Goal: Information Seeking & Learning: Learn about a topic

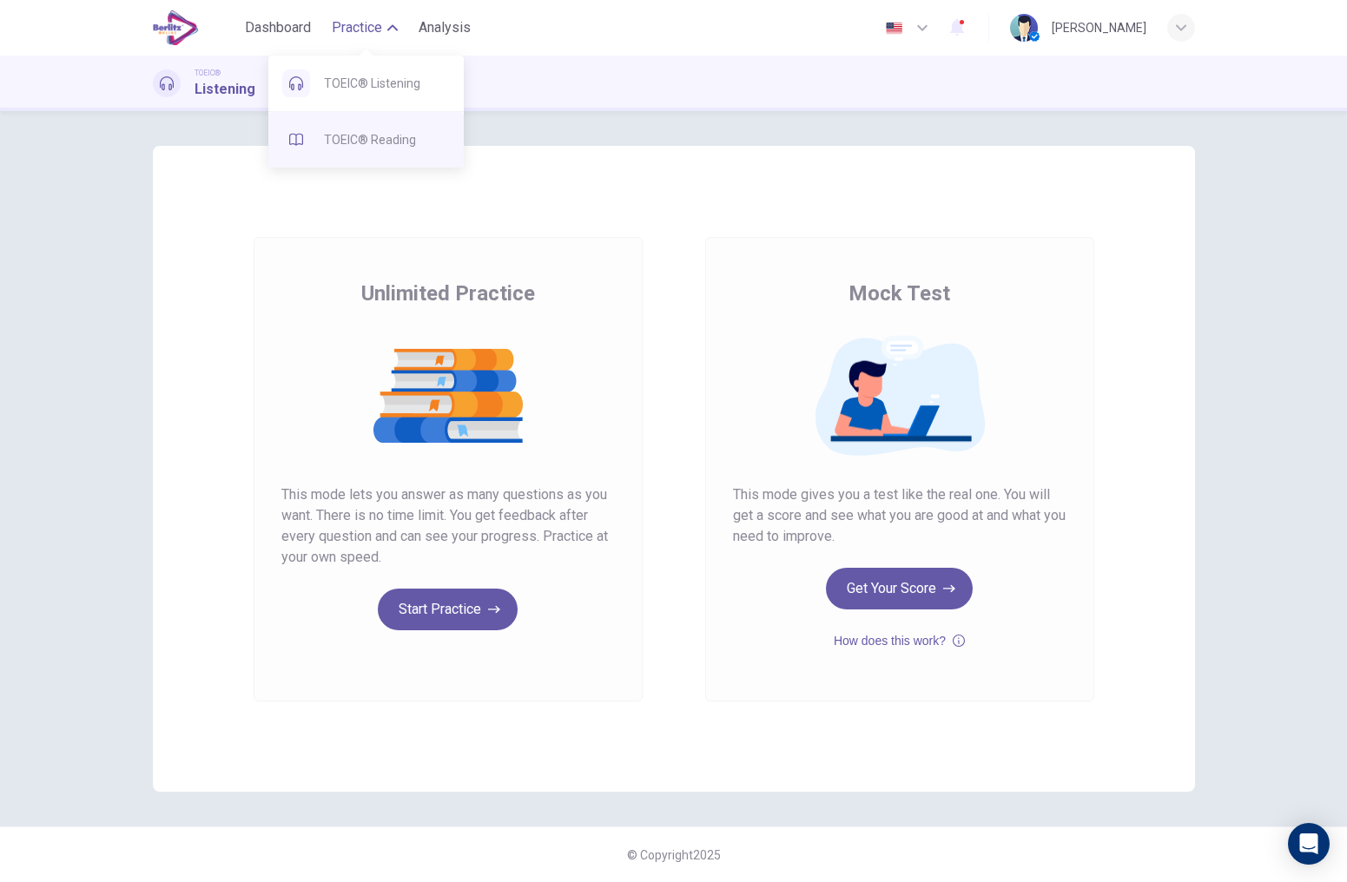
click at [380, 140] on span "TOEIC® Reading" at bounding box center [387, 139] width 126 height 21
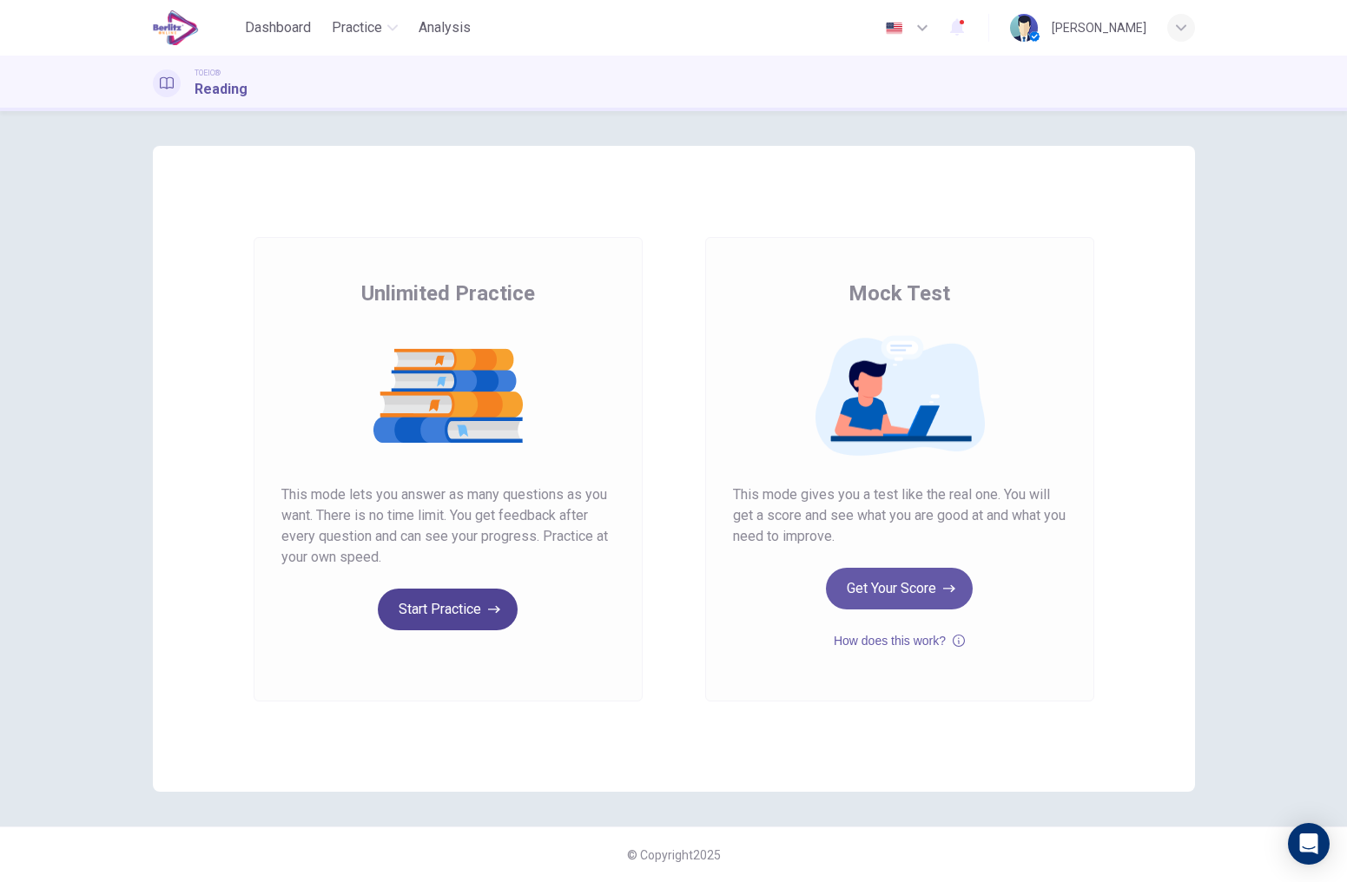
click at [445, 620] on button "Start Practice" at bounding box center [448, 610] width 140 height 42
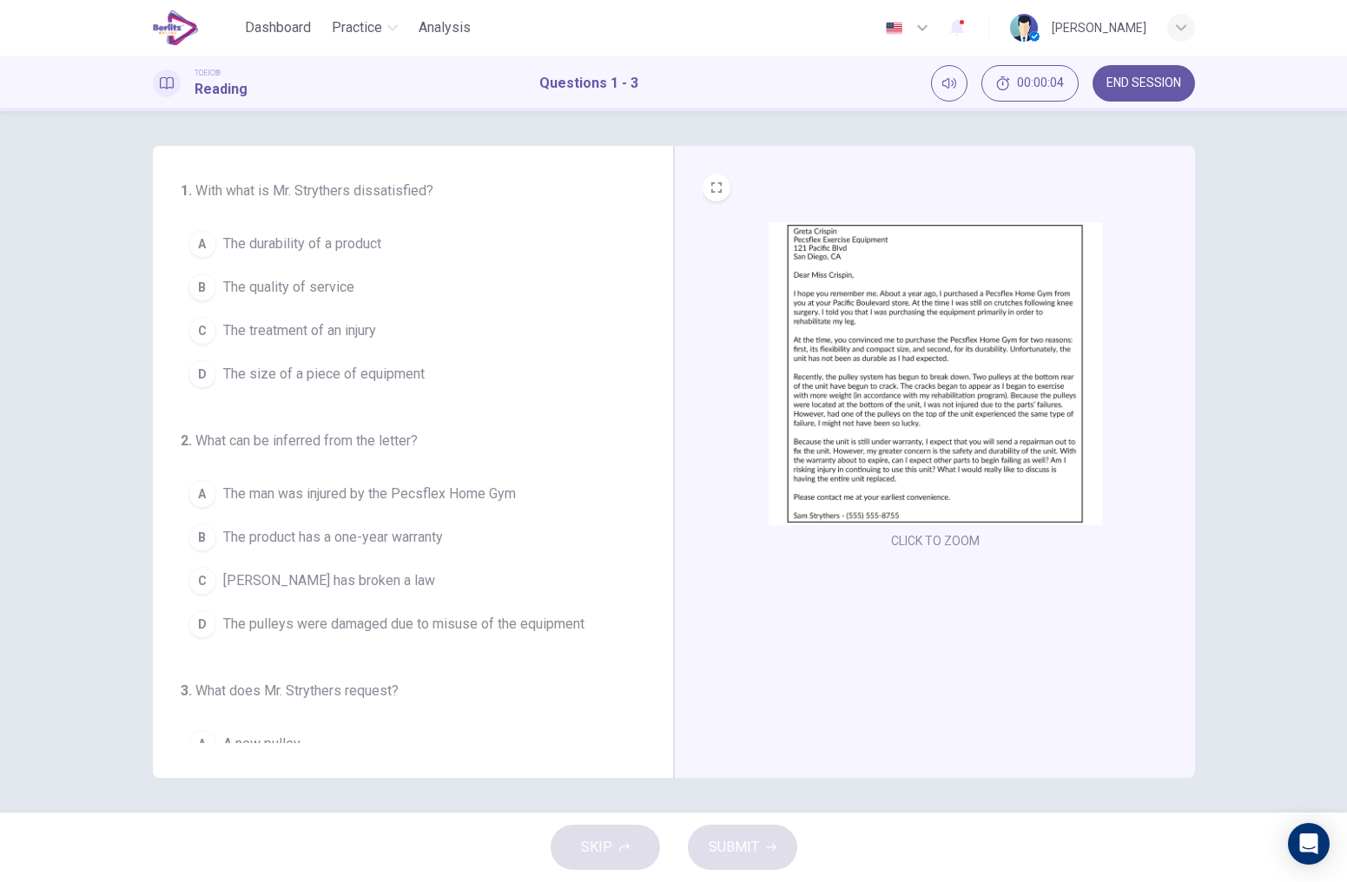
click at [888, 400] on img at bounding box center [935, 373] width 333 height 303
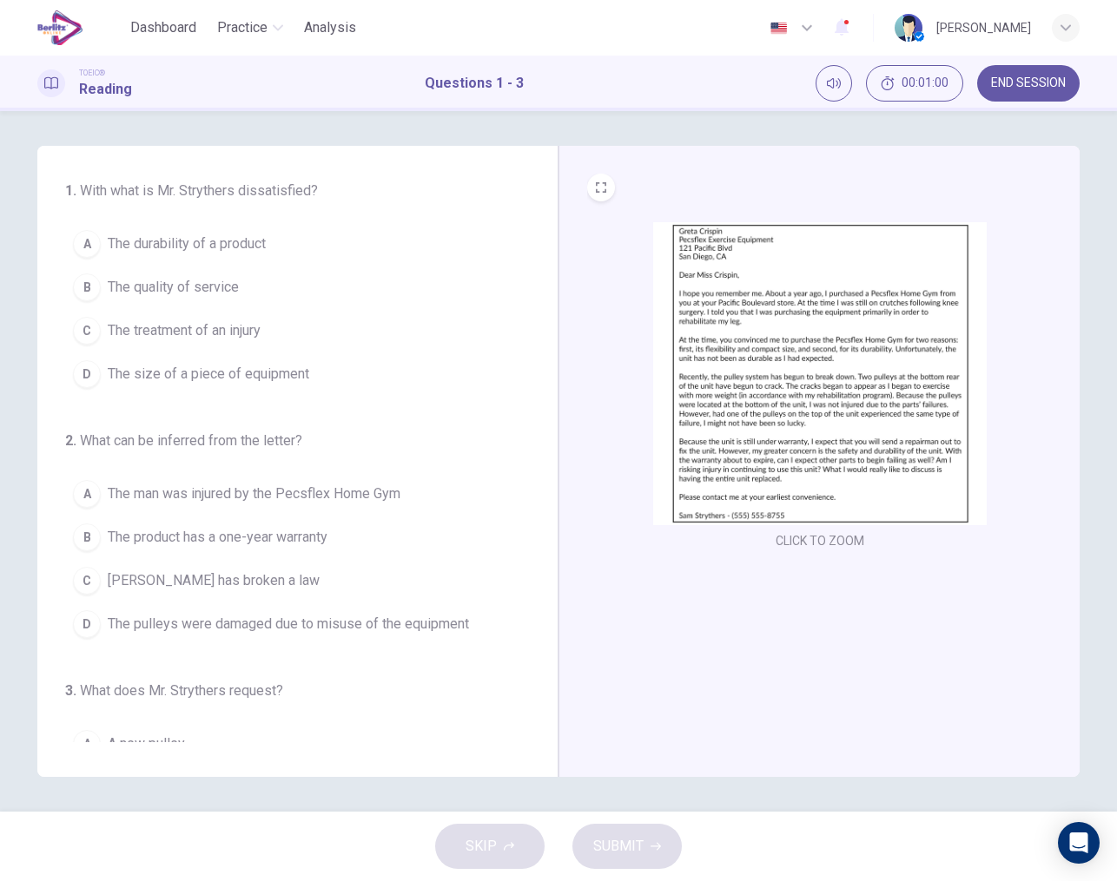
click at [682, 492] on img at bounding box center [819, 373] width 333 height 303
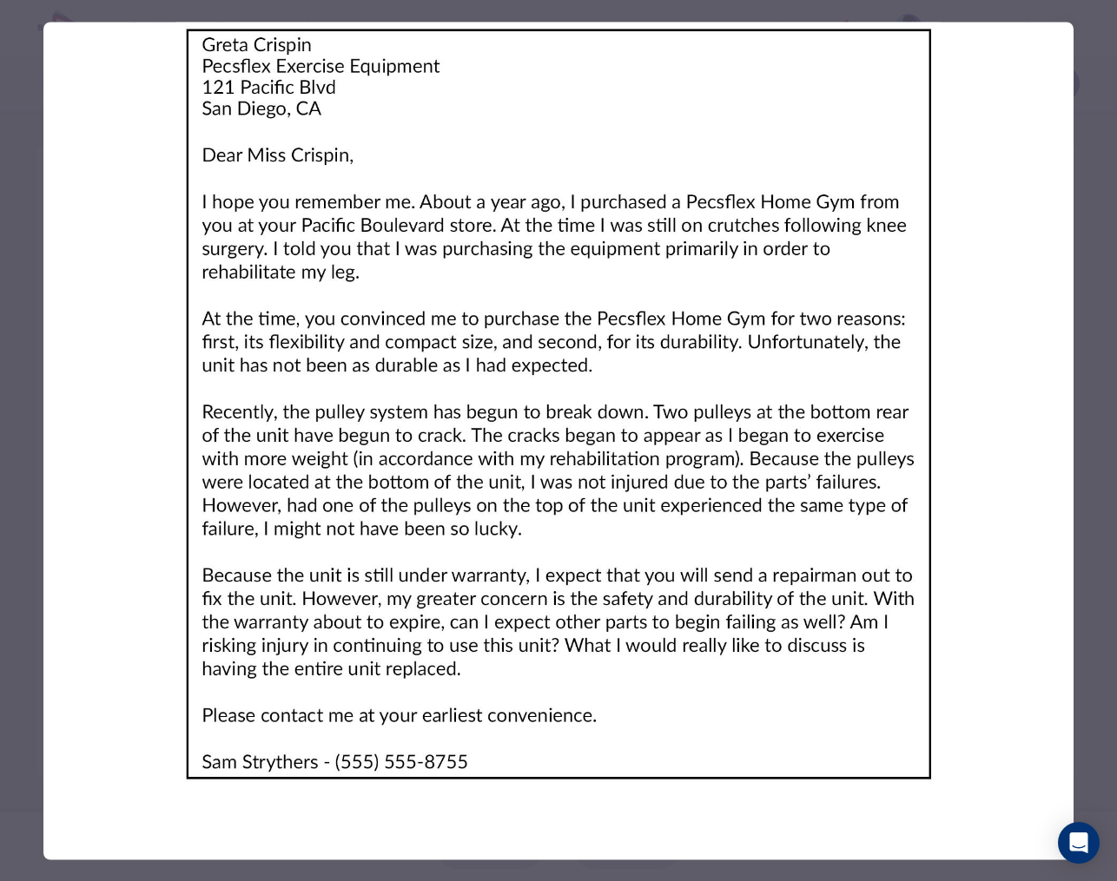
click at [378, 254] on img at bounding box center [558, 404] width 1030 height 764
click at [289, 238] on img at bounding box center [558, 404] width 1030 height 764
click at [715, 236] on img at bounding box center [558, 404] width 1030 height 764
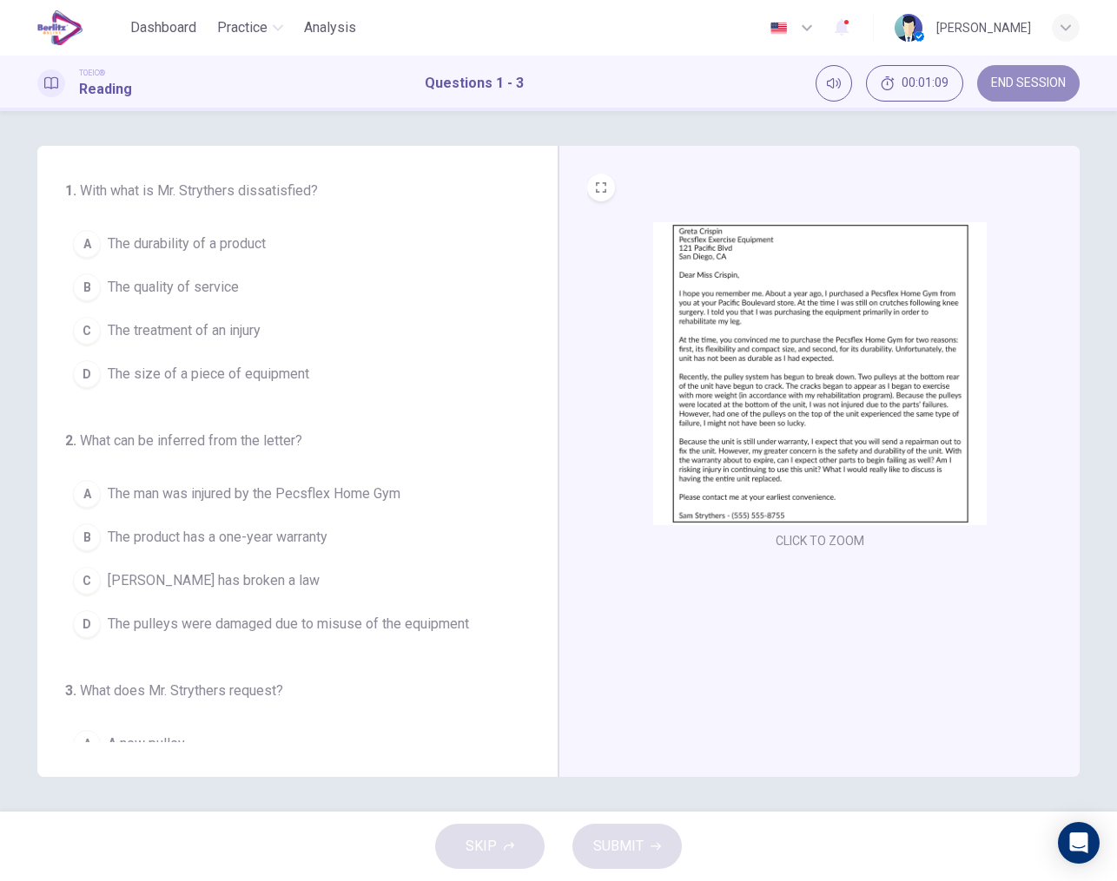
click at [1006, 94] on button "END SESSION" at bounding box center [1028, 83] width 102 height 36
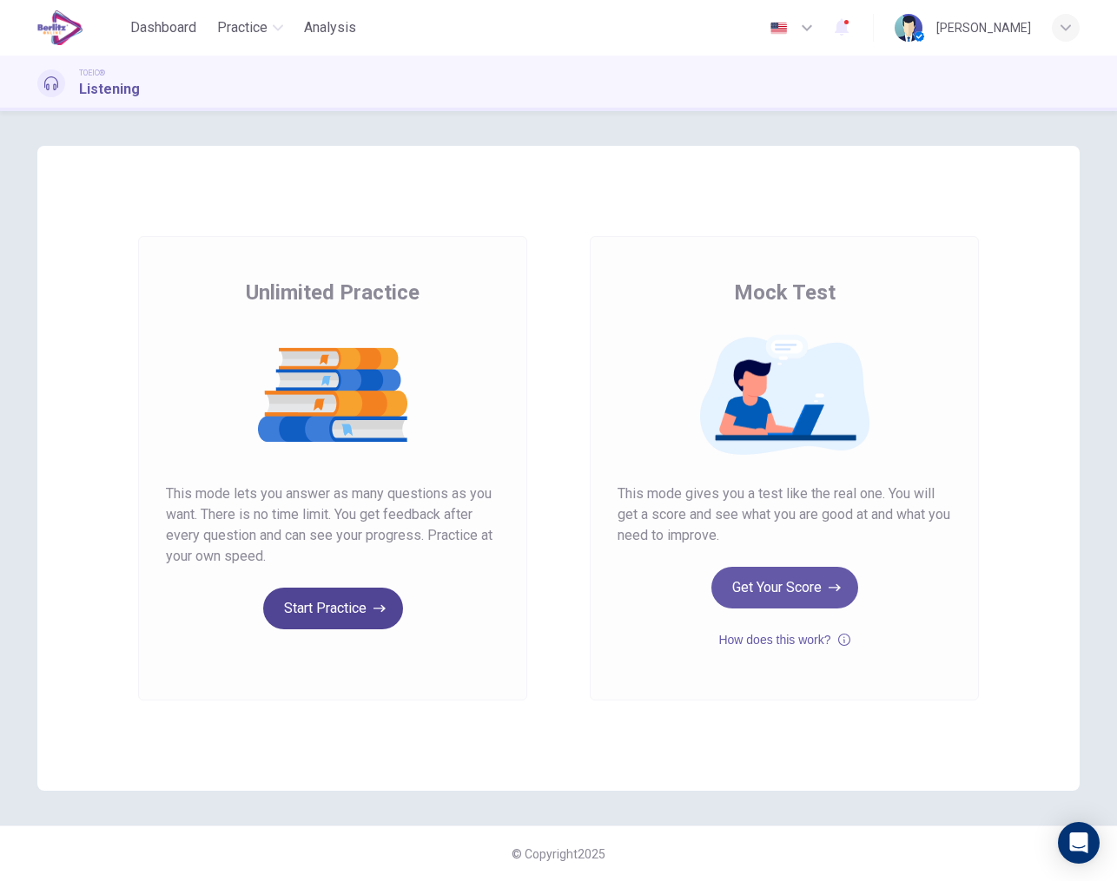
click at [351, 621] on button "Start Practice" at bounding box center [333, 609] width 140 height 42
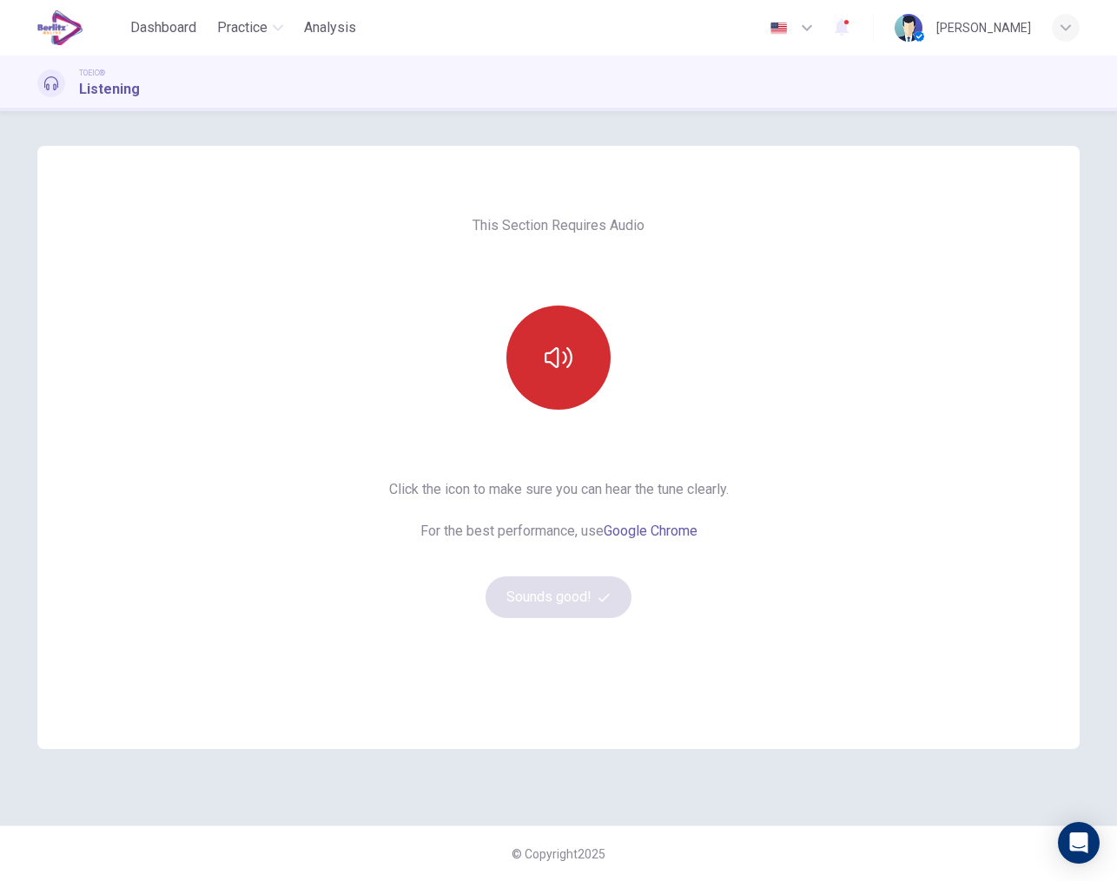
click at [562, 360] on icon "button" at bounding box center [559, 358] width 28 height 28
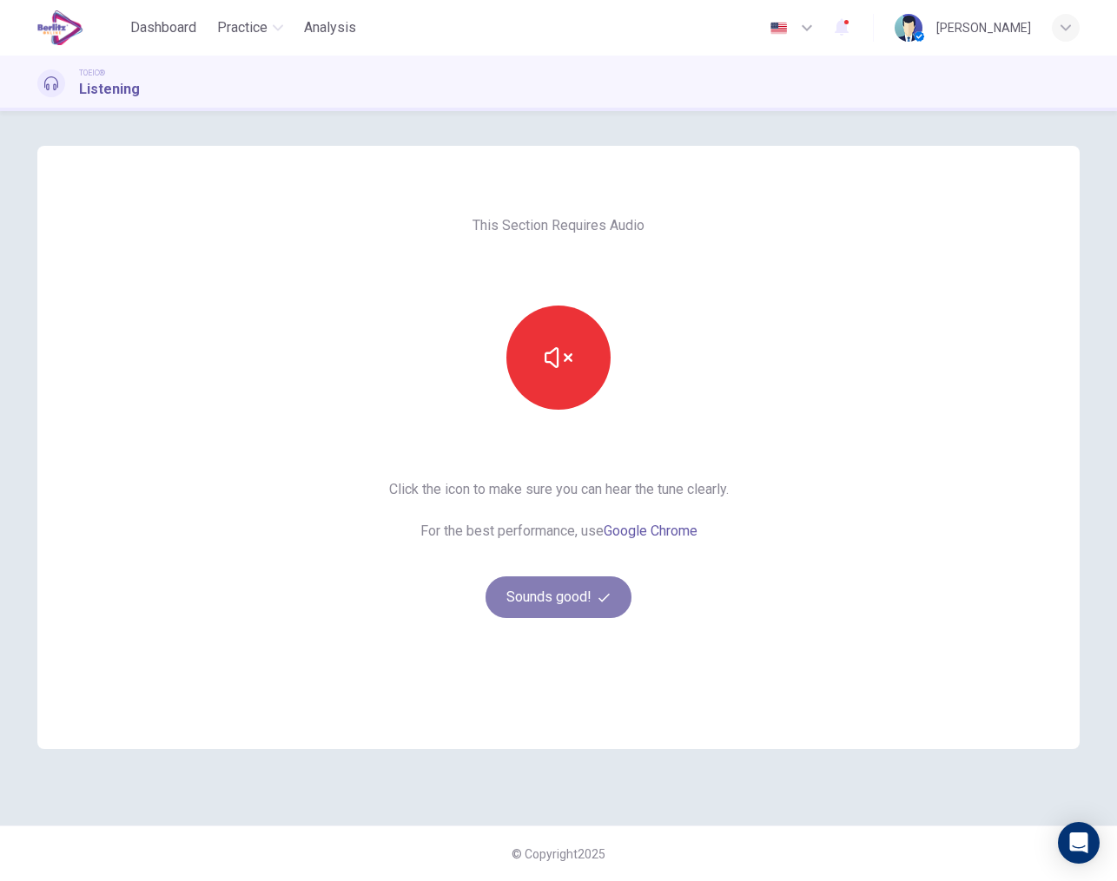
click at [558, 602] on button "Sounds good!" at bounding box center [558, 598] width 146 height 42
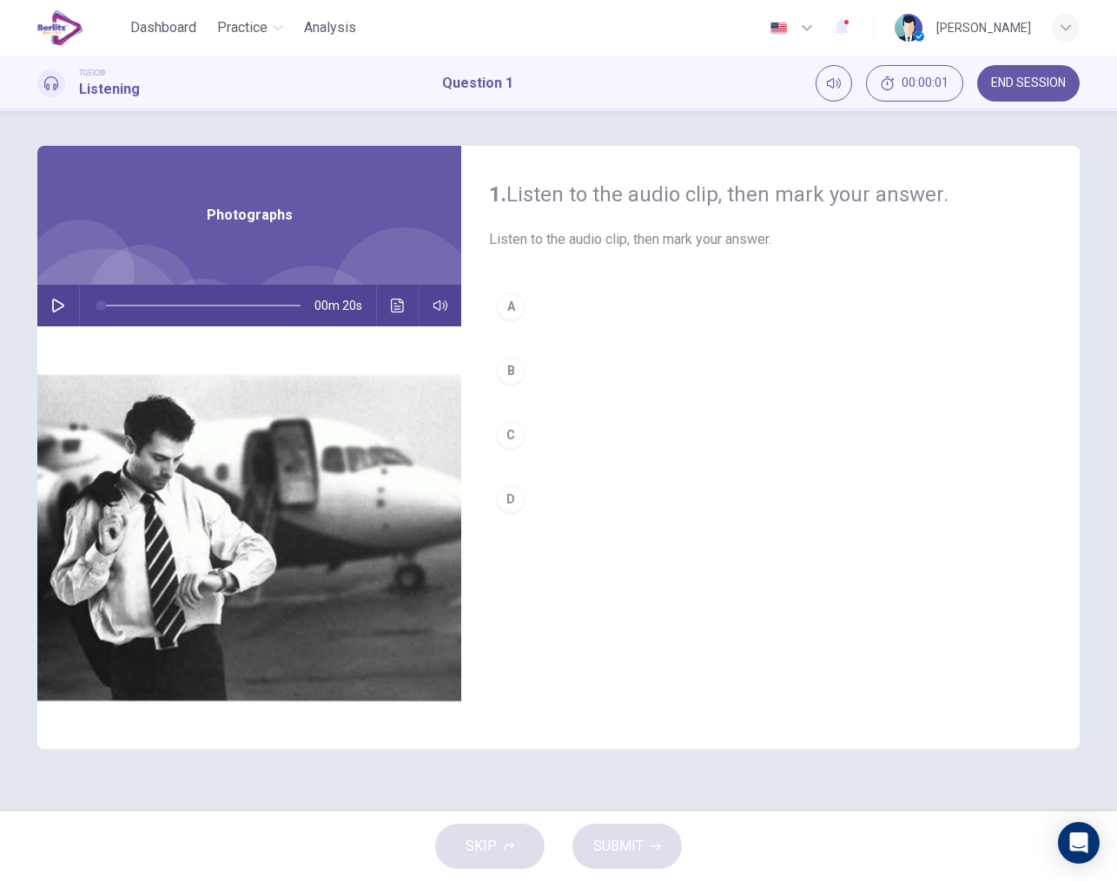
click at [64, 311] on icon "button" at bounding box center [58, 306] width 14 height 14
click at [518, 369] on div "B" at bounding box center [511, 371] width 28 height 28
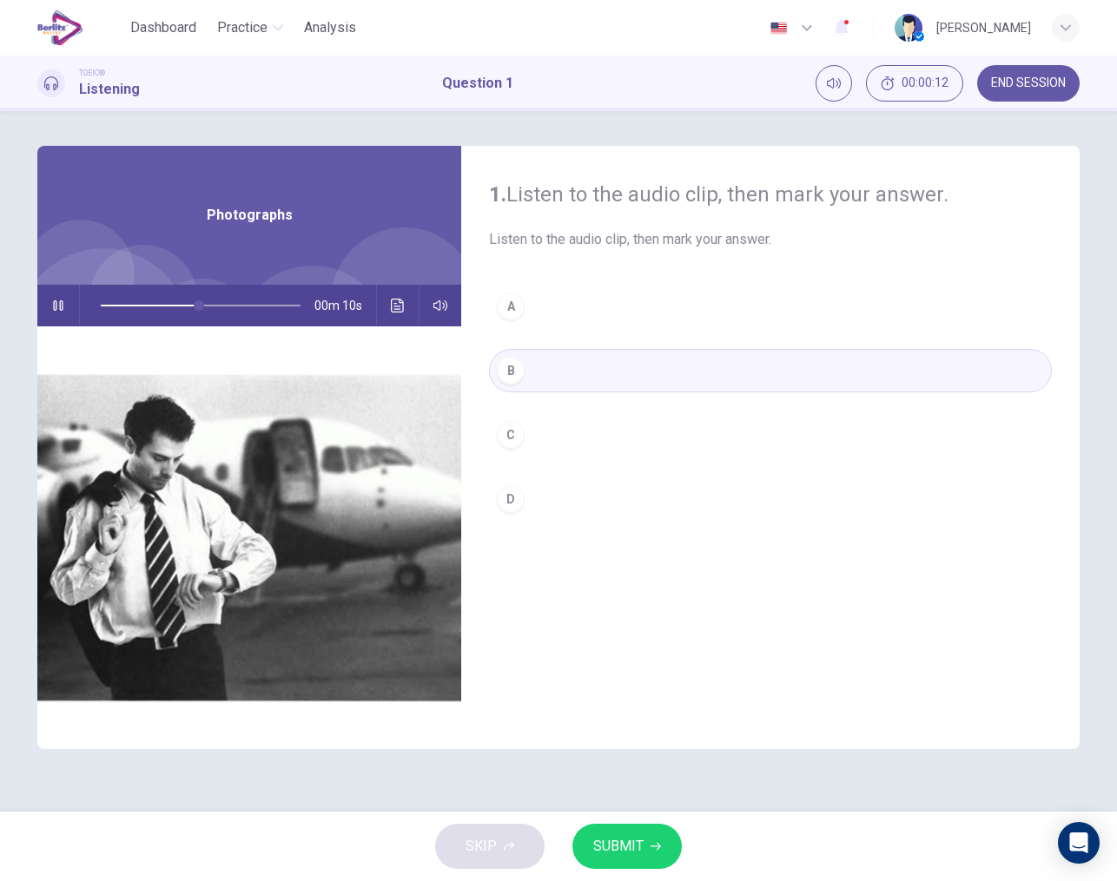
click at [630, 843] on span "SUBMIT" at bounding box center [618, 847] width 50 height 24
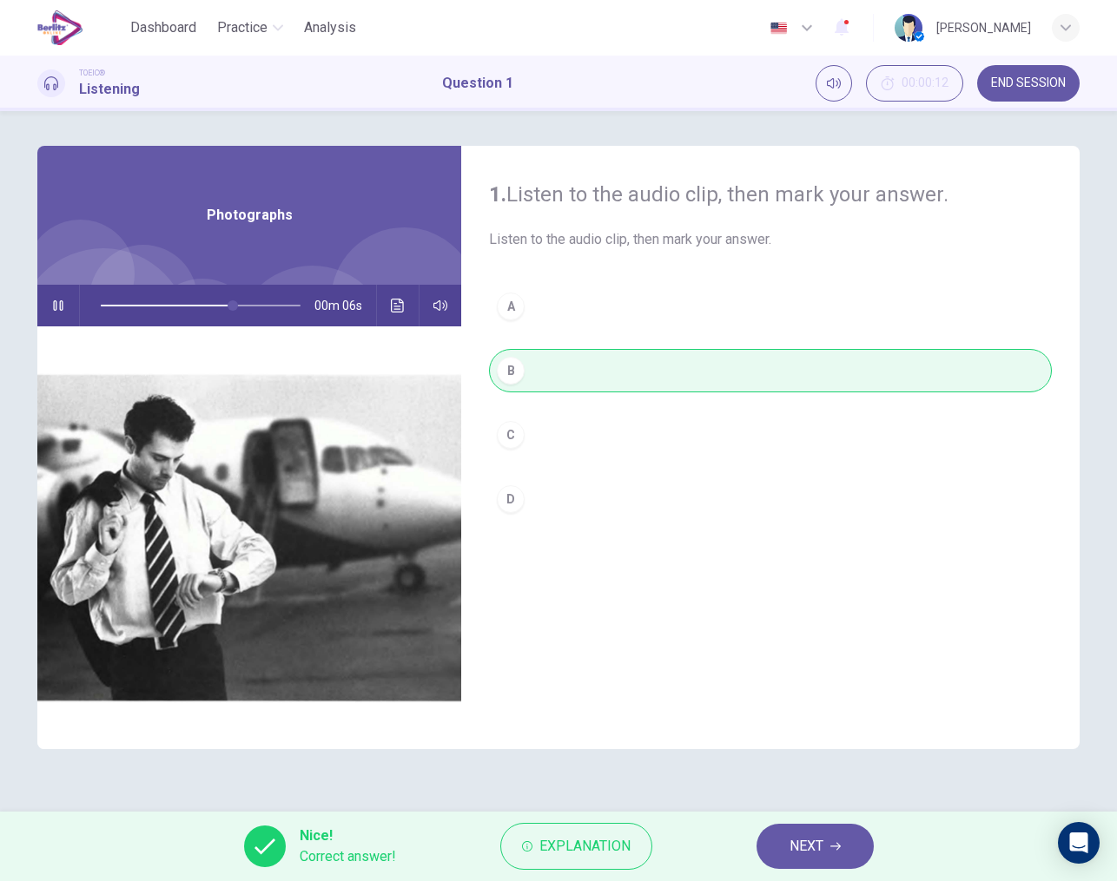
type input "**"
click at [800, 837] on span "NEXT" at bounding box center [806, 847] width 34 height 24
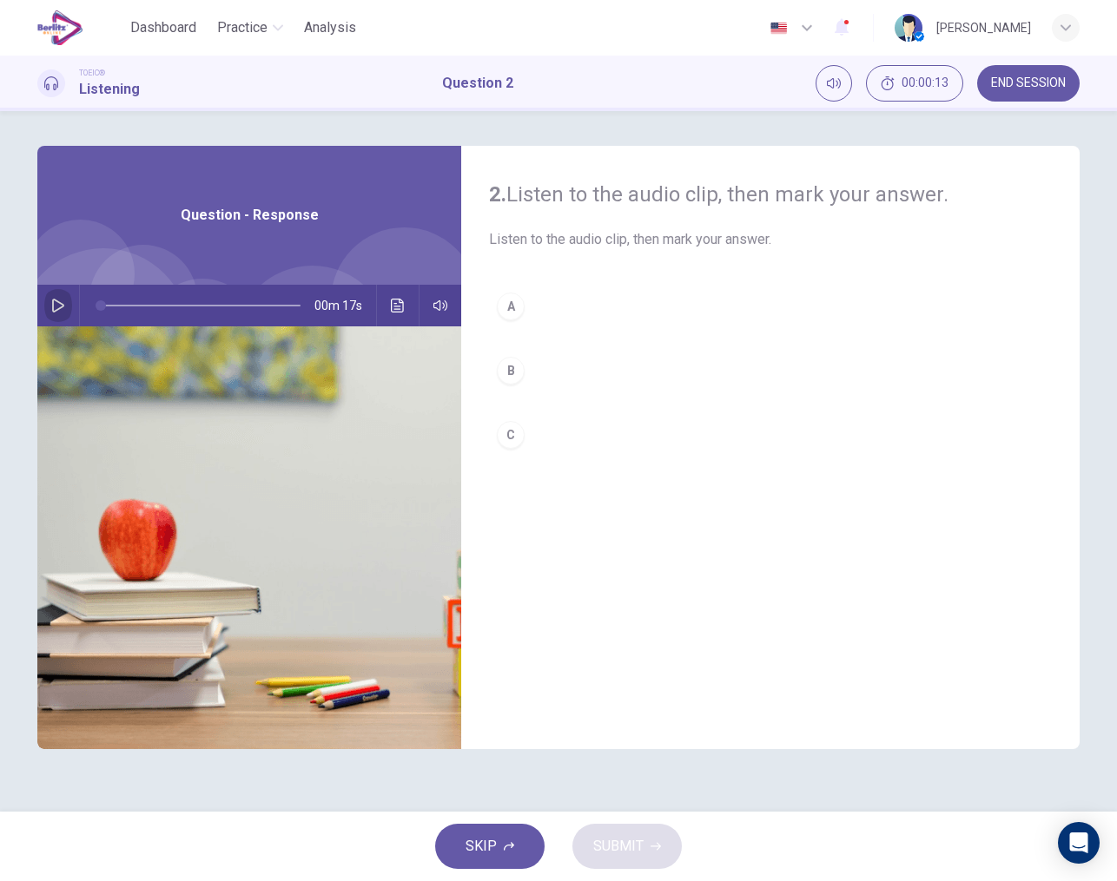
click at [51, 307] on icon "button" at bounding box center [58, 306] width 14 height 14
click at [526, 375] on button "B" at bounding box center [770, 370] width 563 height 43
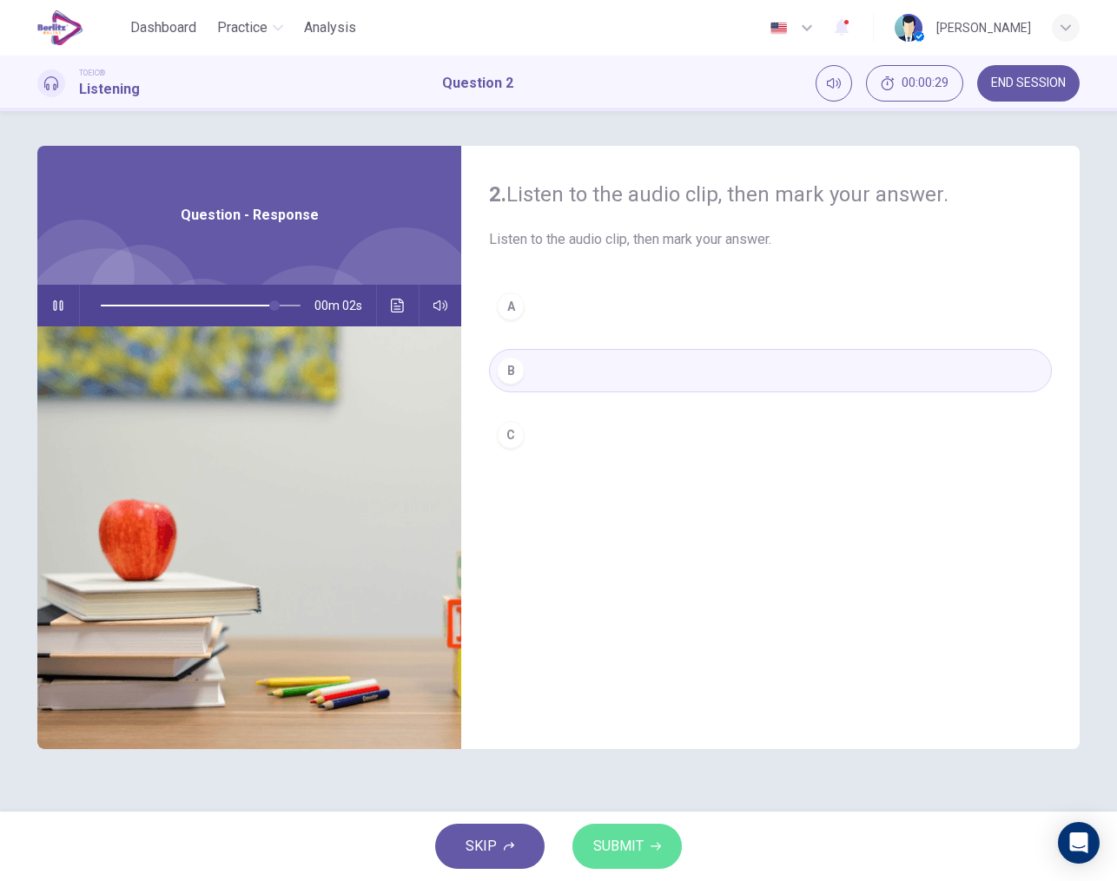
click at [623, 853] on span "SUBMIT" at bounding box center [618, 847] width 50 height 24
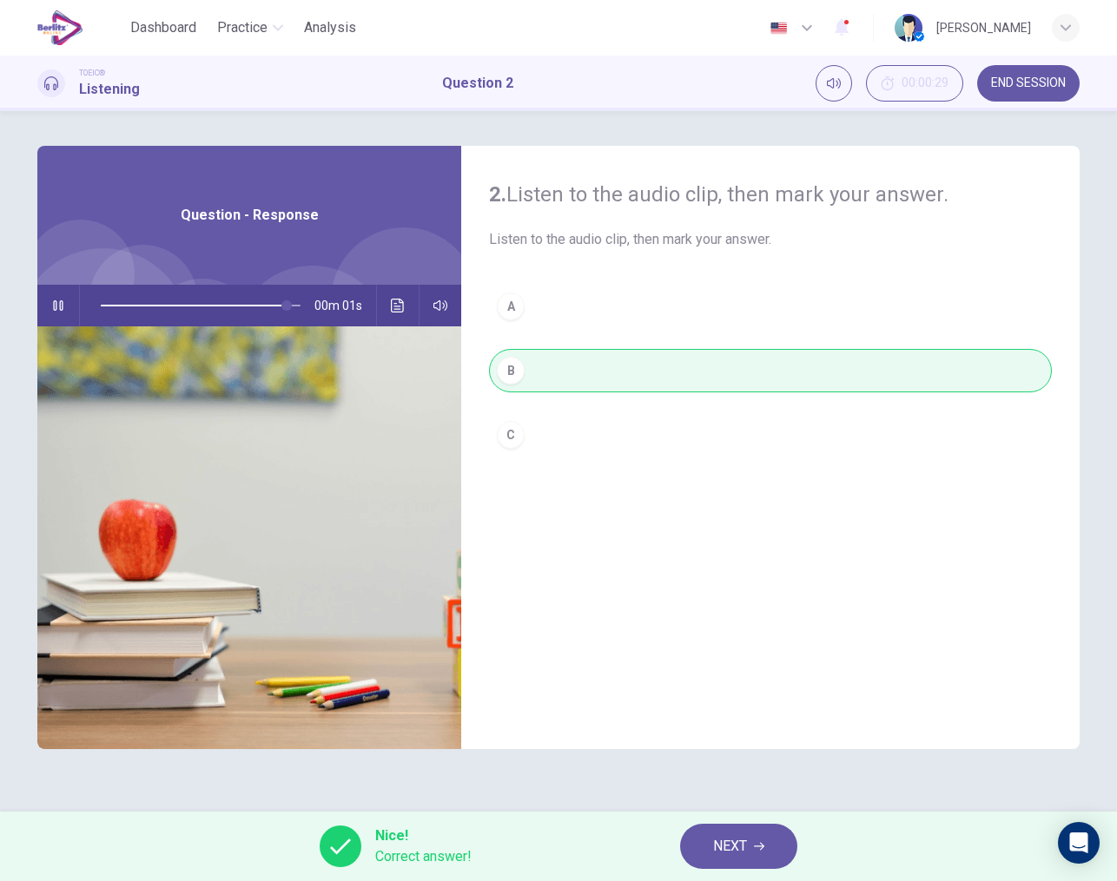
type input "*"
click at [714, 851] on span "NEXT" at bounding box center [730, 847] width 34 height 24
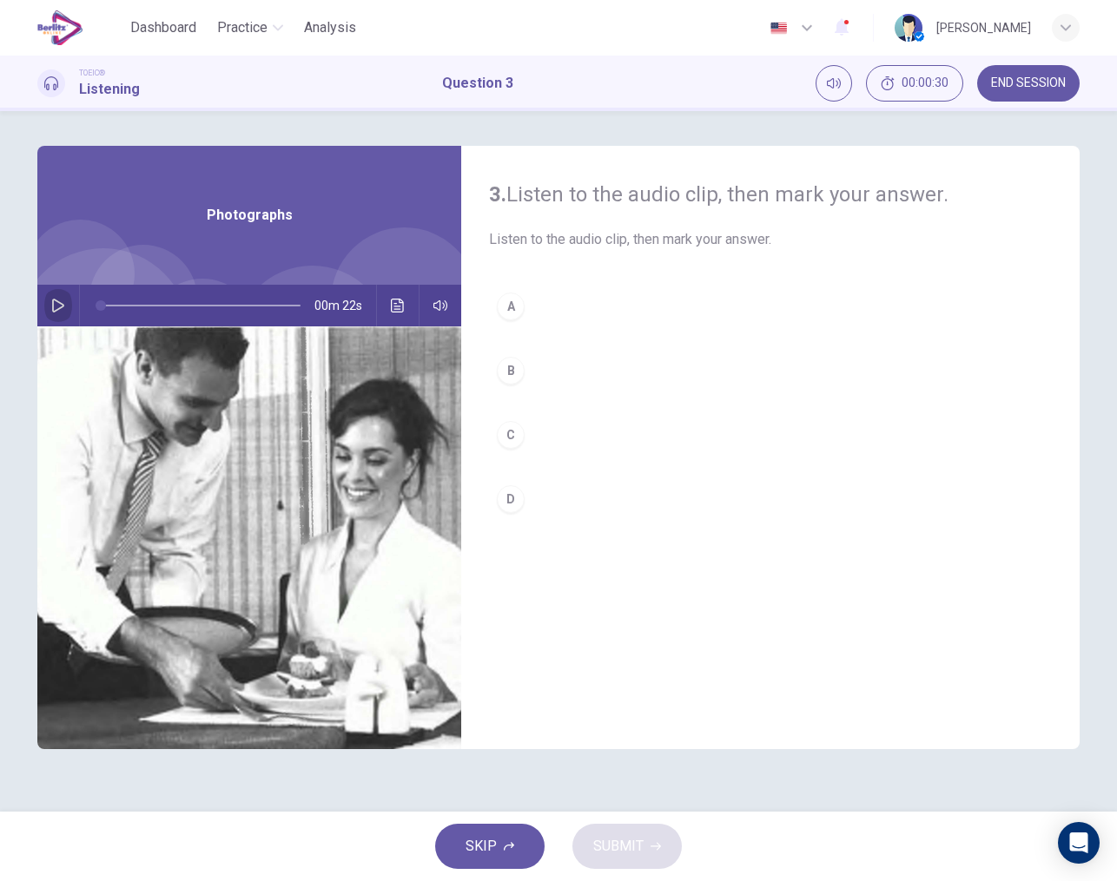
click at [53, 303] on icon "button" at bounding box center [58, 306] width 12 height 14
click at [518, 442] on div "C" at bounding box center [511, 435] width 28 height 28
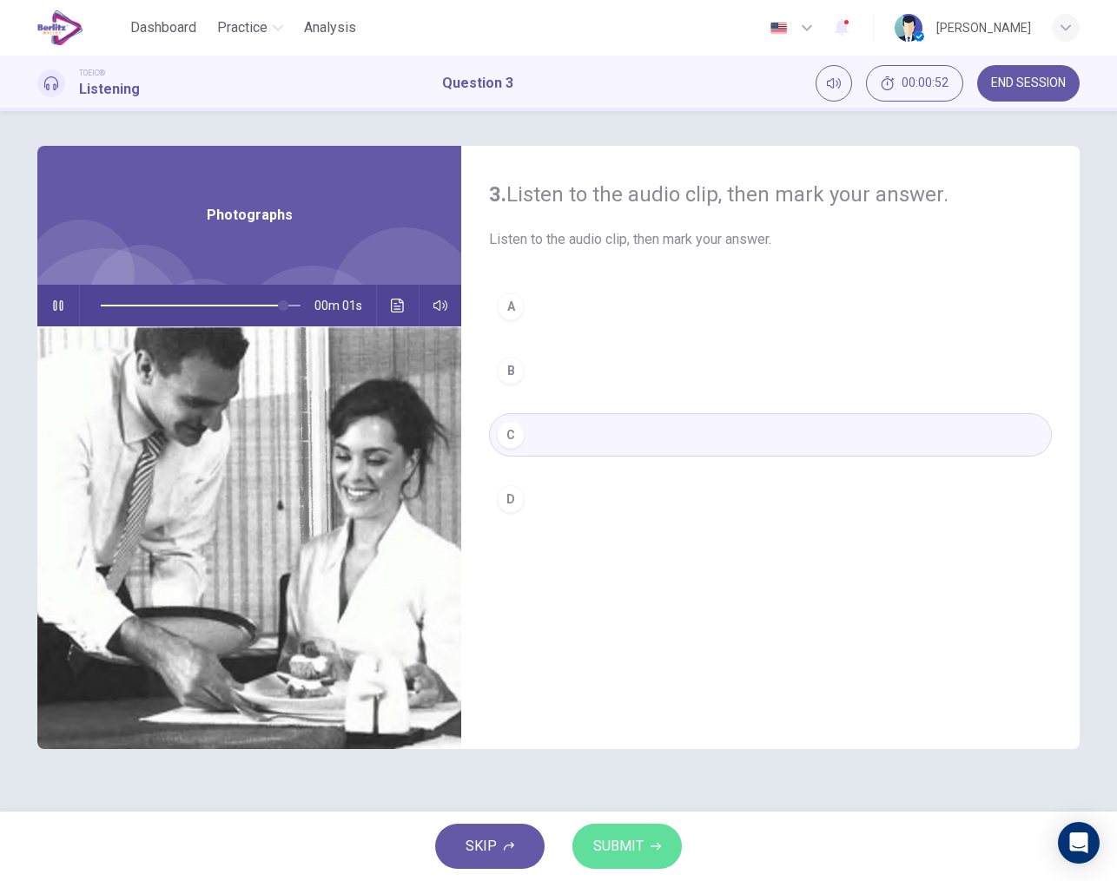
click at [628, 859] on button "SUBMIT" at bounding box center [626, 846] width 109 height 45
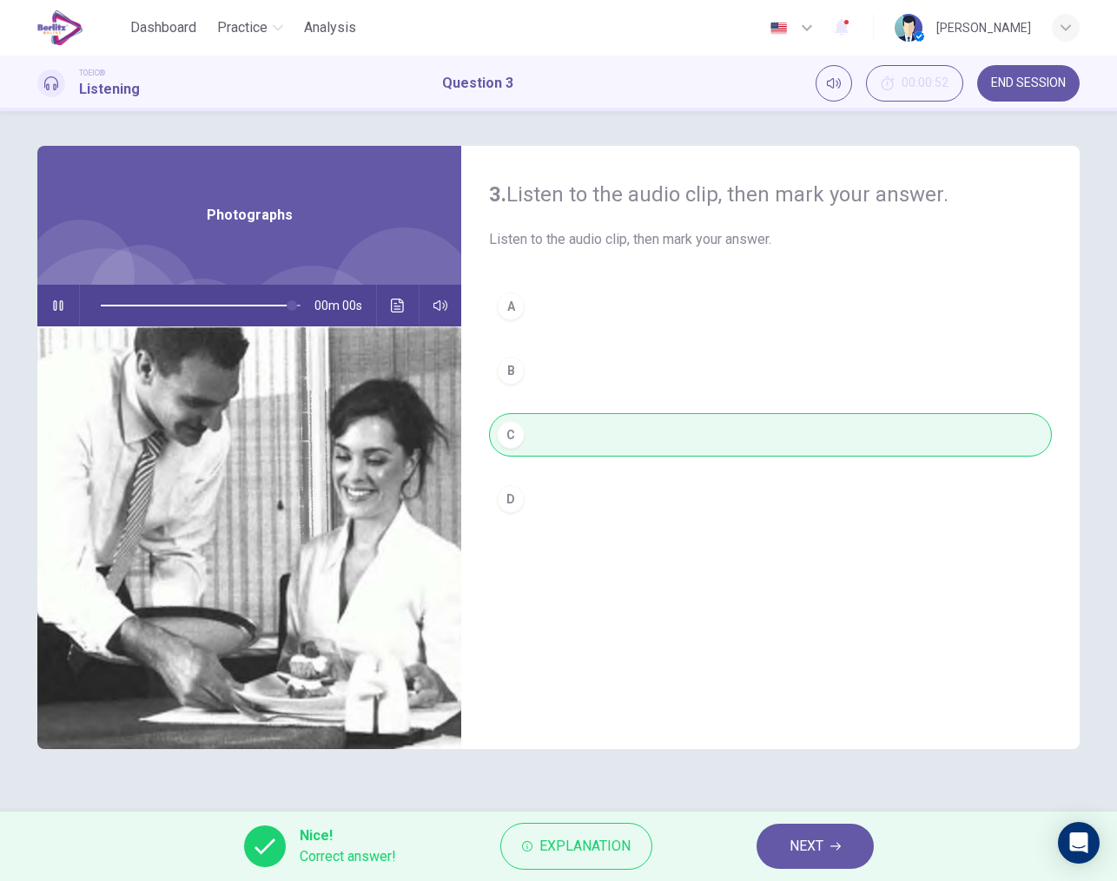
type input "*"
click at [789, 840] on span "NEXT" at bounding box center [806, 847] width 34 height 24
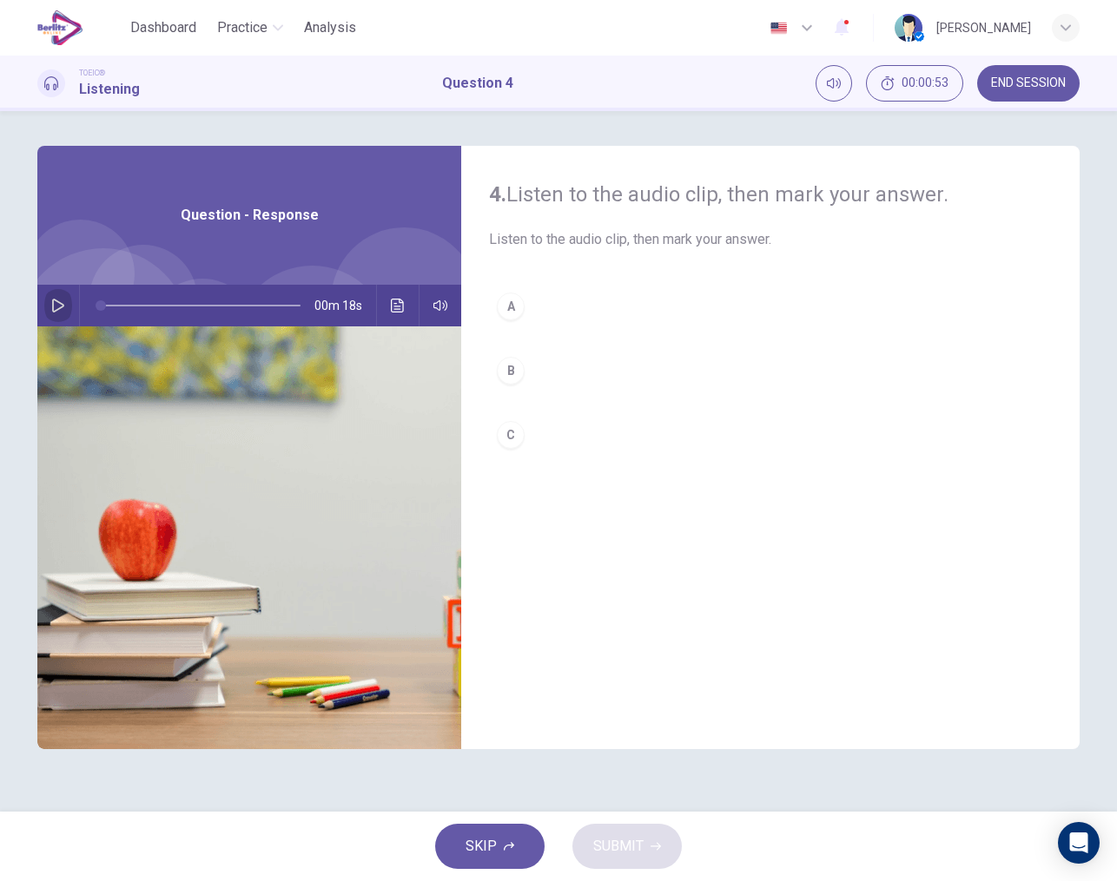
click at [69, 306] on button "button" at bounding box center [58, 306] width 28 height 42
click at [518, 372] on div "B" at bounding box center [511, 371] width 28 height 28
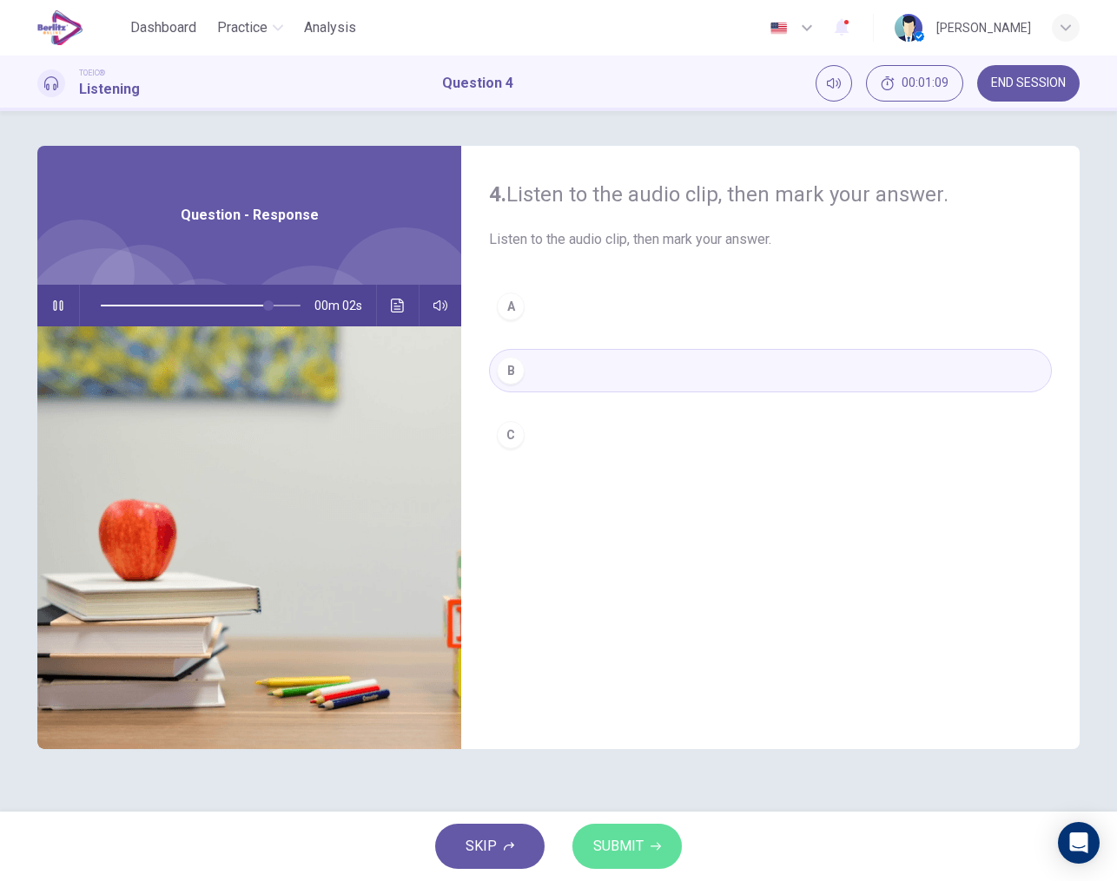
click at [629, 844] on span "SUBMIT" at bounding box center [618, 847] width 50 height 24
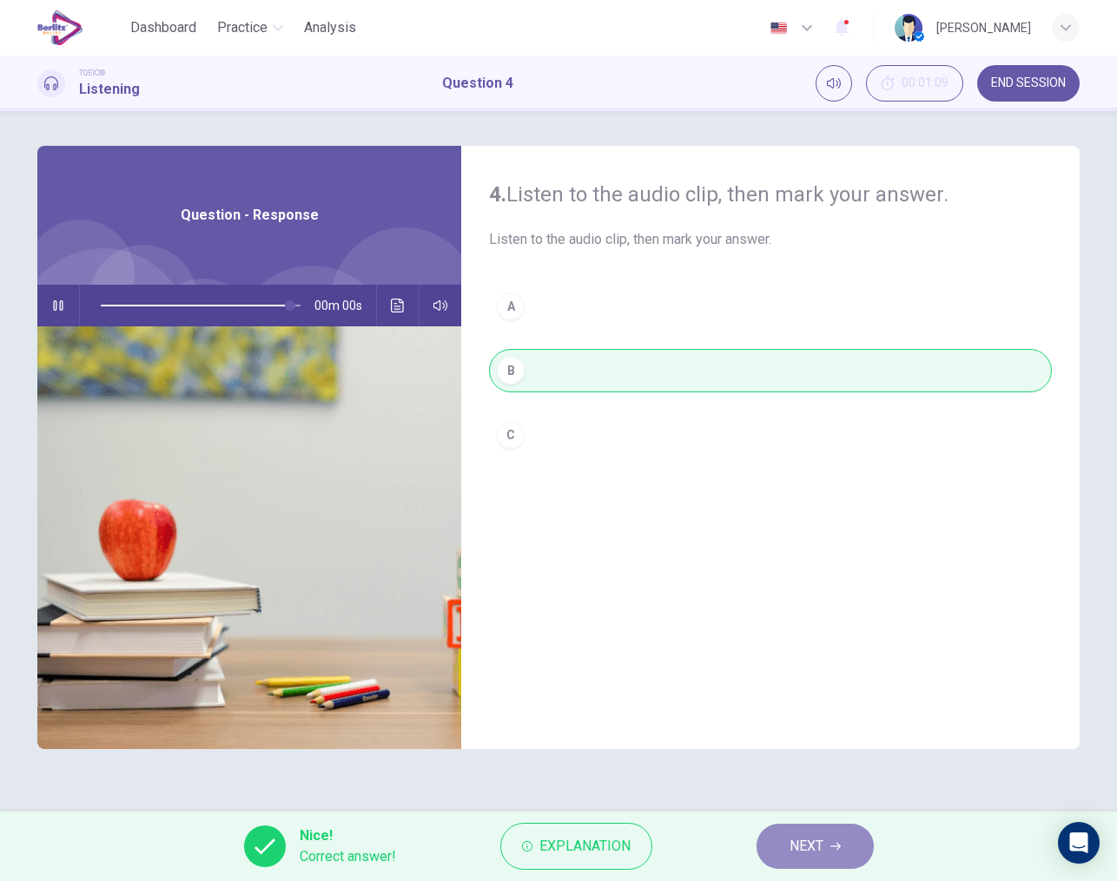
type input "*"
click at [790, 858] on span "NEXT" at bounding box center [806, 847] width 34 height 24
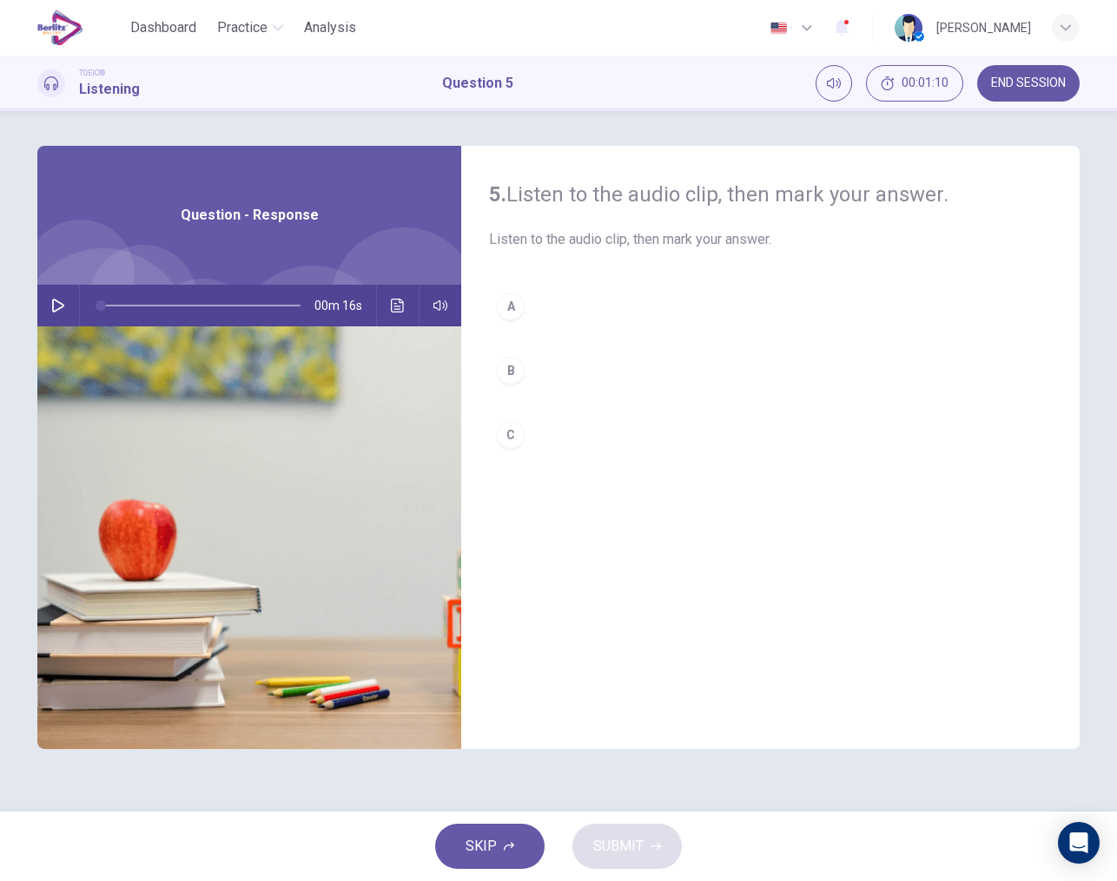
click at [54, 304] on icon "button" at bounding box center [58, 306] width 14 height 14
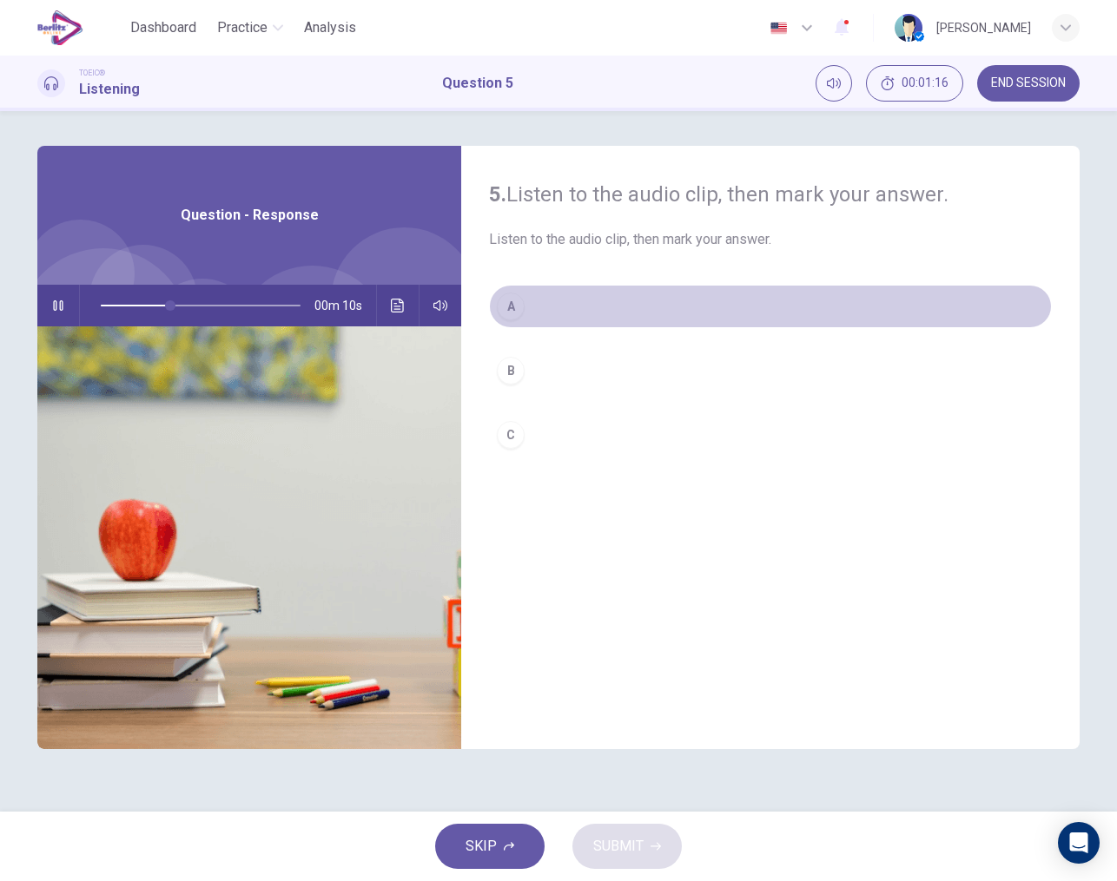
click at [511, 313] on div "A" at bounding box center [511, 307] width 28 height 28
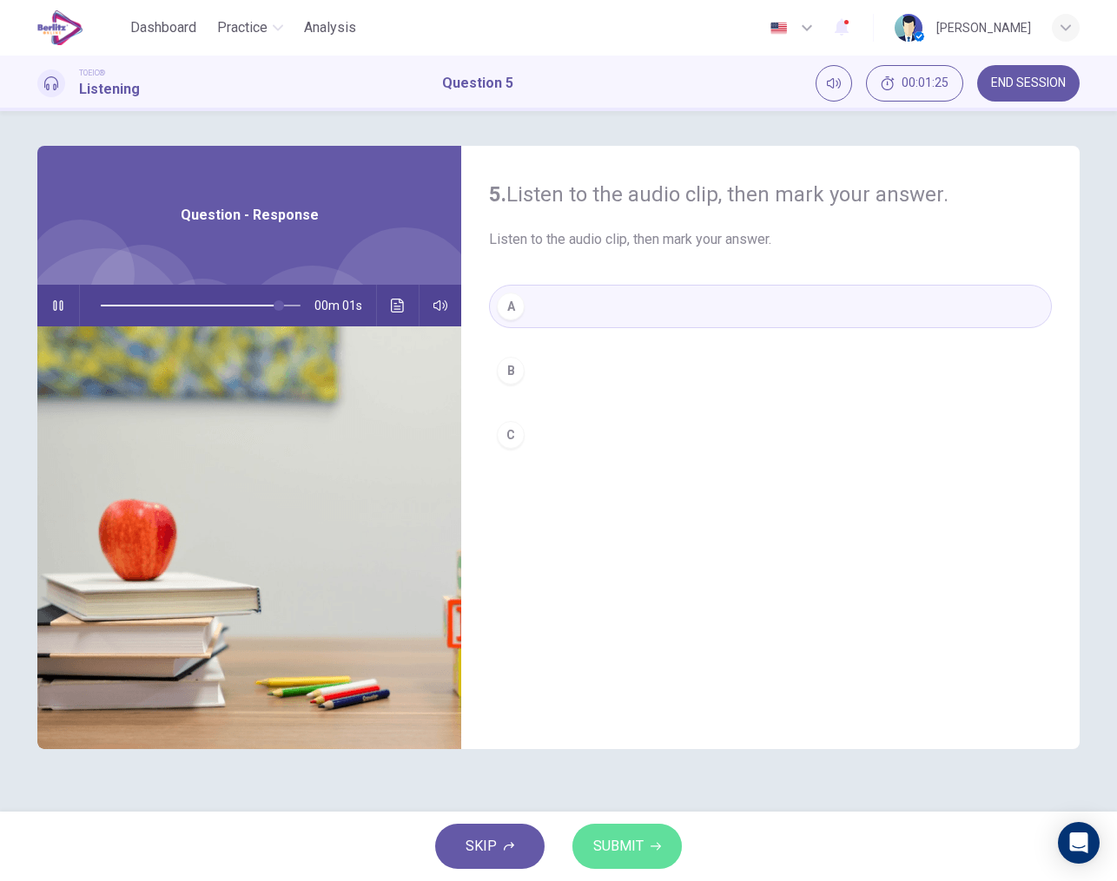
click at [626, 835] on span "SUBMIT" at bounding box center [618, 847] width 50 height 24
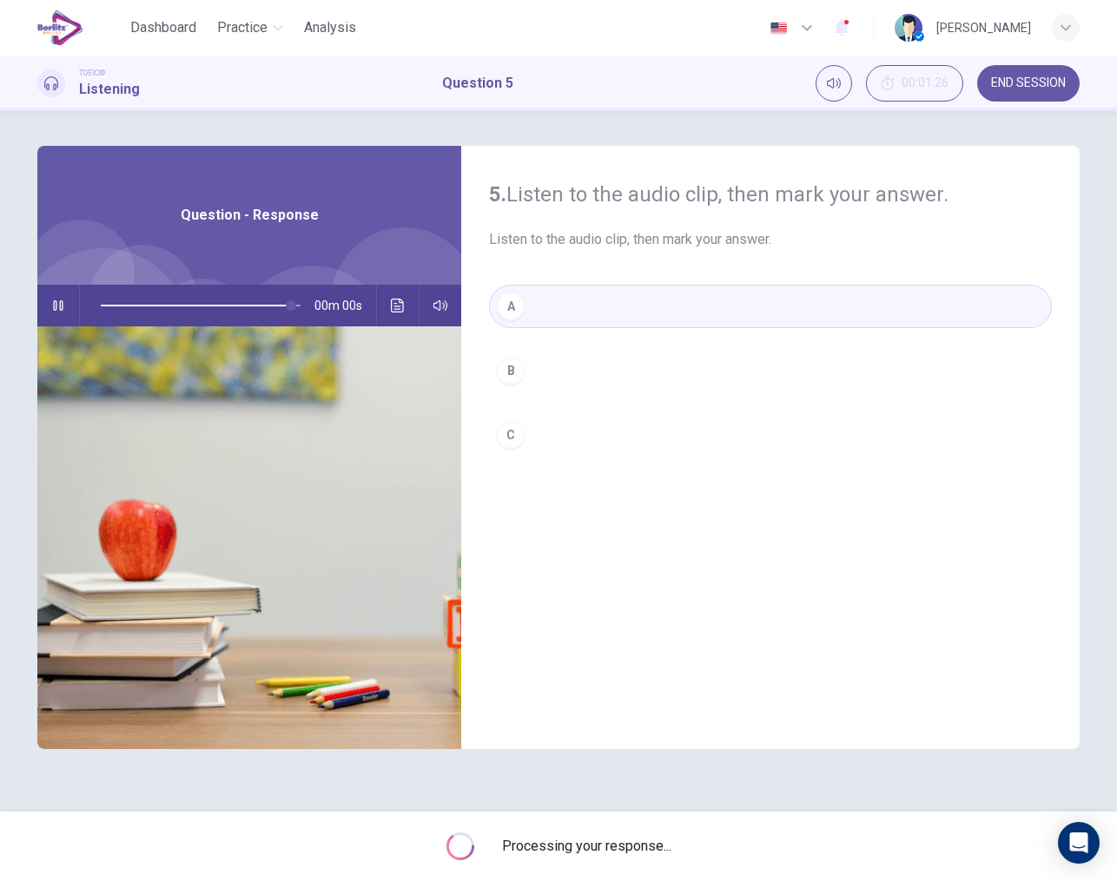
type input "*"
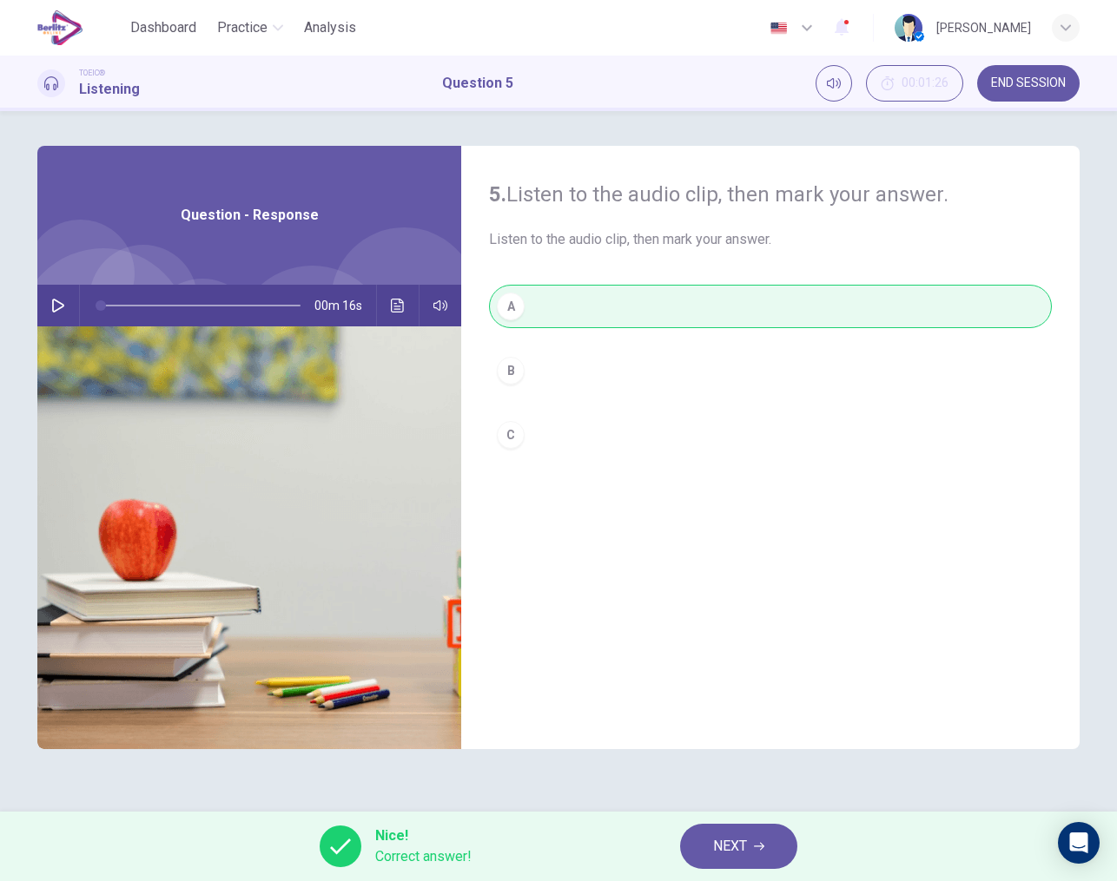
click at [733, 849] on span "NEXT" at bounding box center [730, 847] width 34 height 24
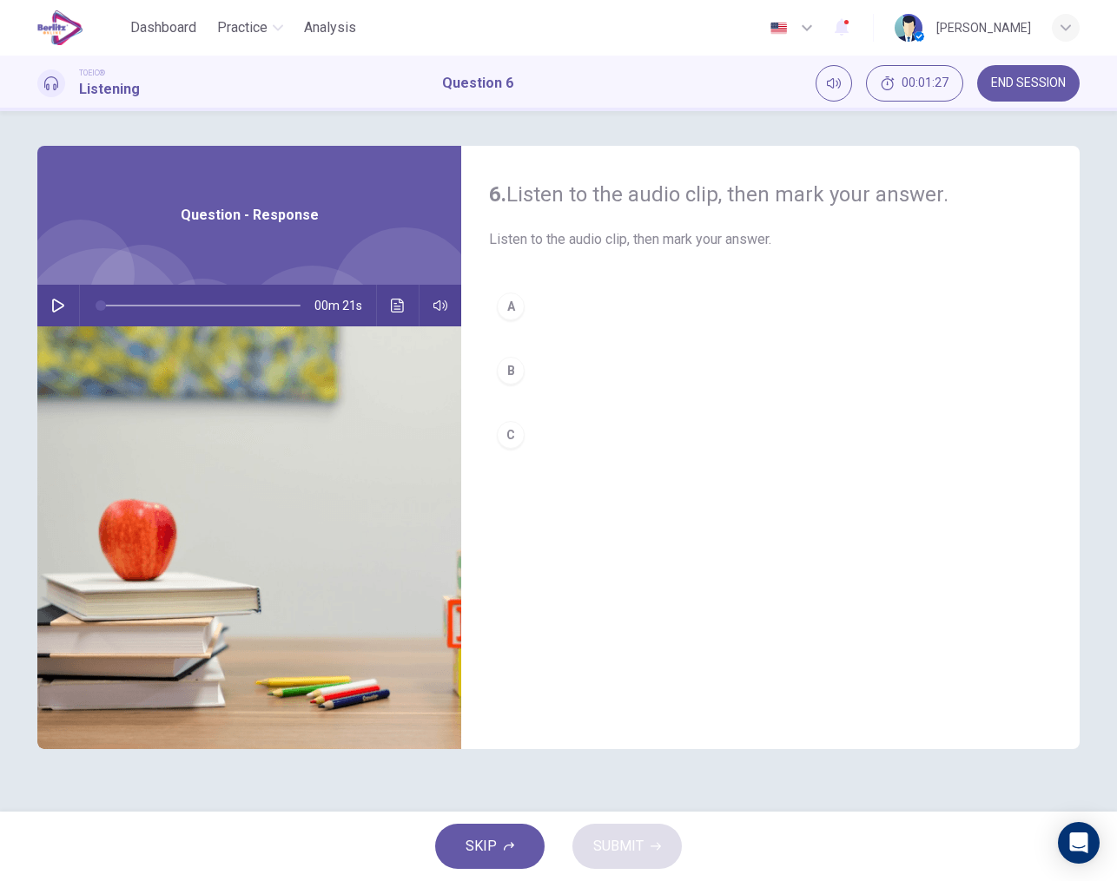
click at [49, 301] on button "button" at bounding box center [58, 306] width 28 height 42
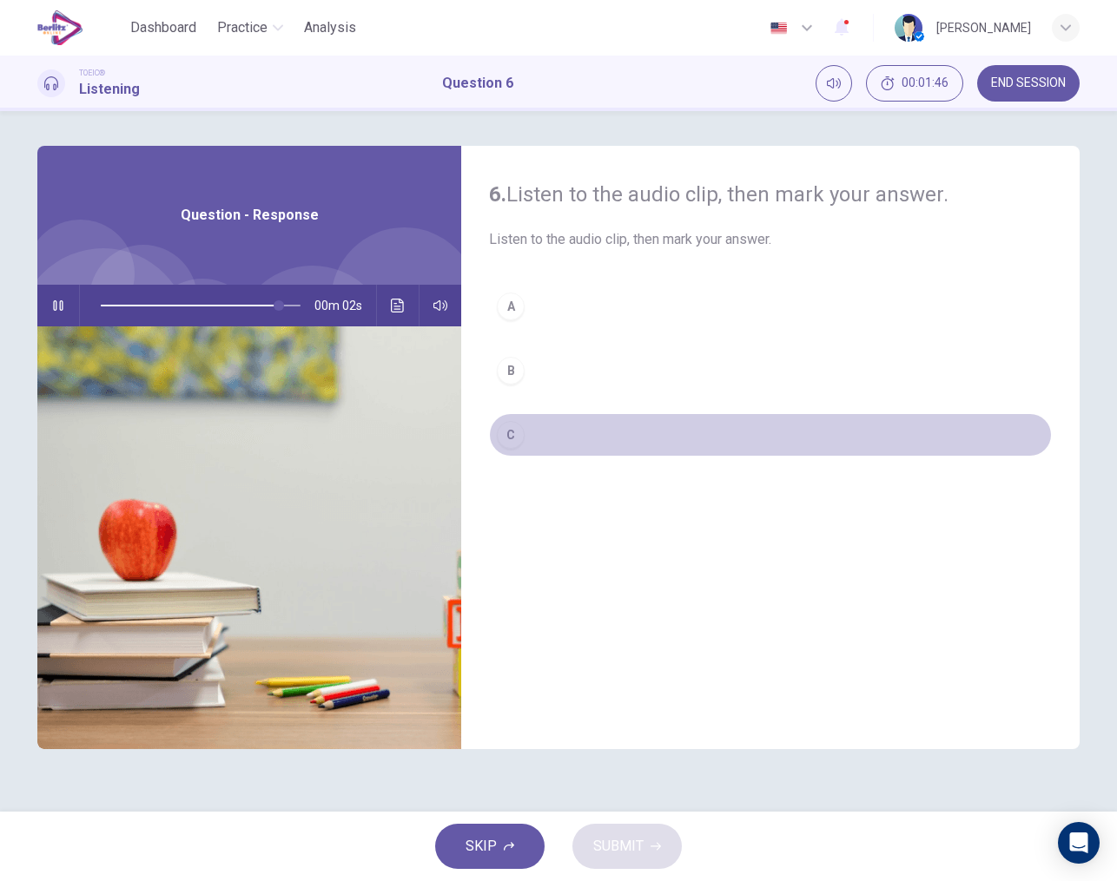
click at [516, 433] on div "C" at bounding box center [511, 435] width 28 height 28
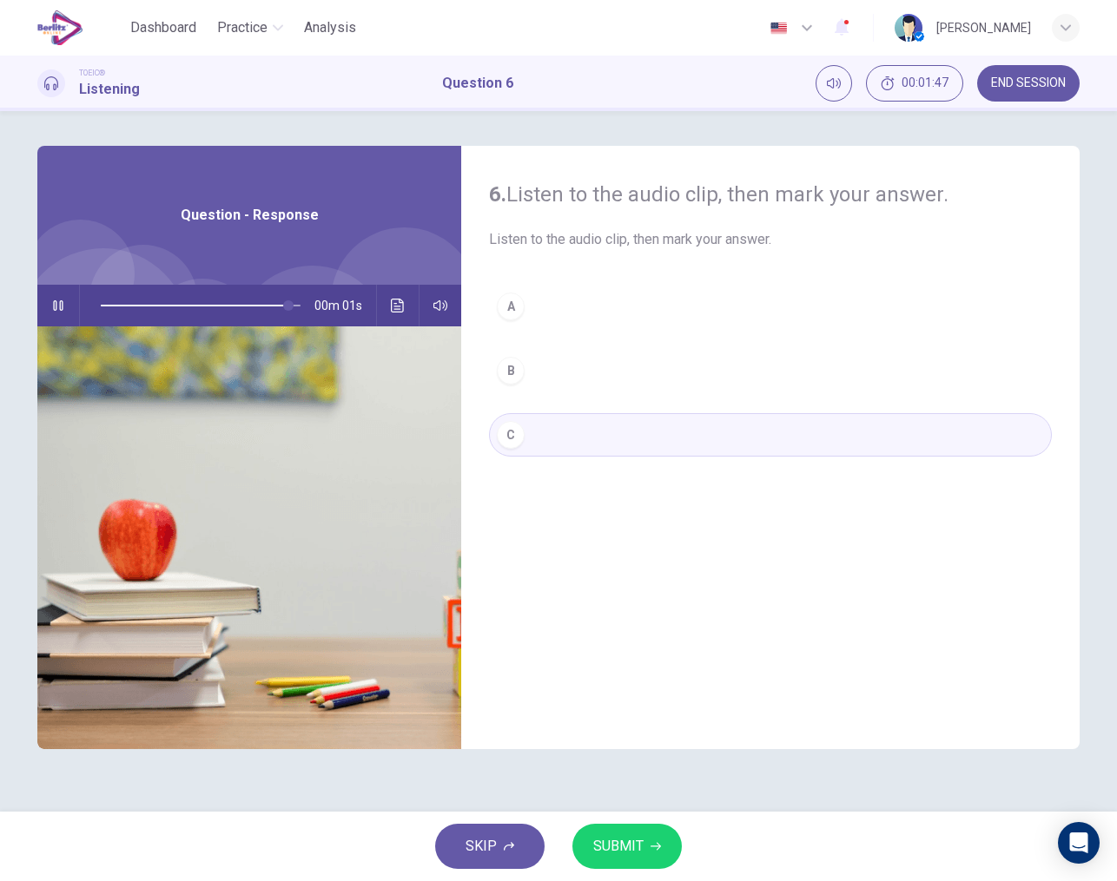
click at [647, 848] on button "SUBMIT" at bounding box center [626, 846] width 109 height 45
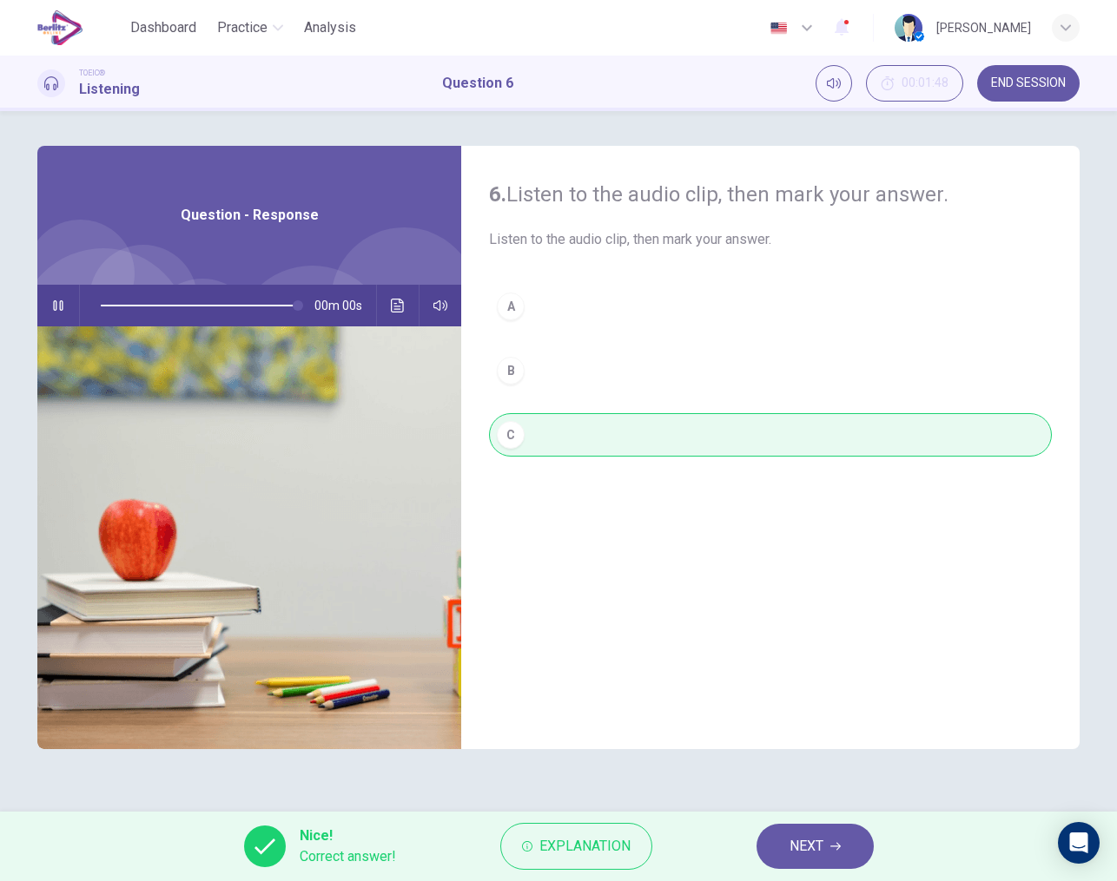
type input "*"
click at [801, 836] on span "NEXT" at bounding box center [806, 847] width 34 height 24
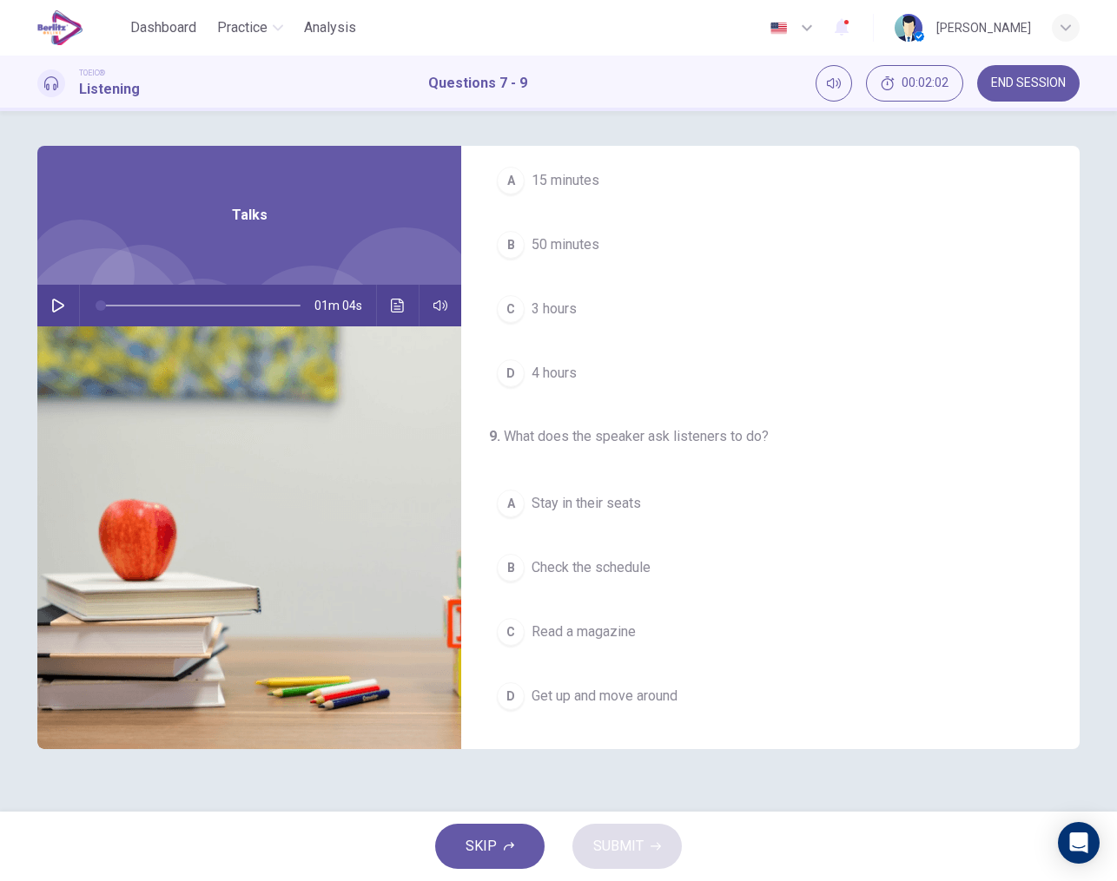
click at [61, 297] on button "button" at bounding box center [58, 306] width 28 height 42
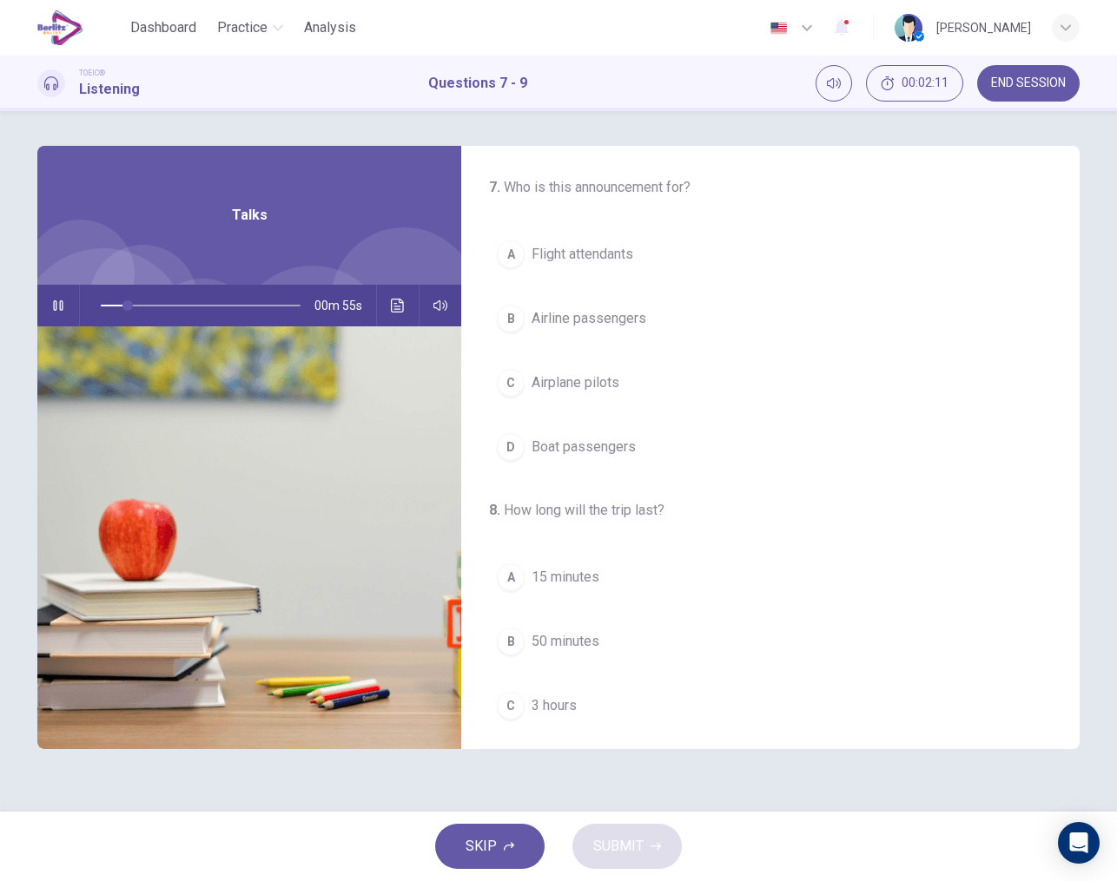
click at [604, 260] on span "Flight attendants" at bounding box center [582, 254] width 102 height 21
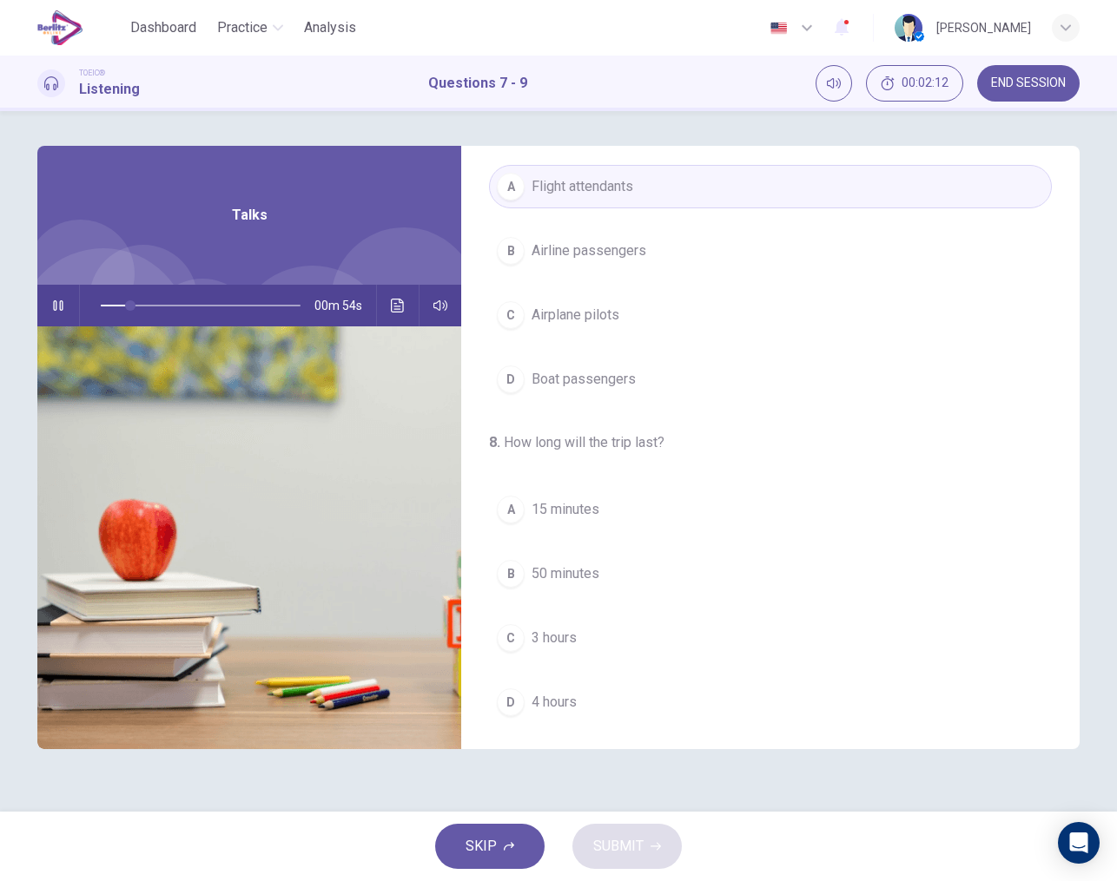
scroll to position [84, 0]
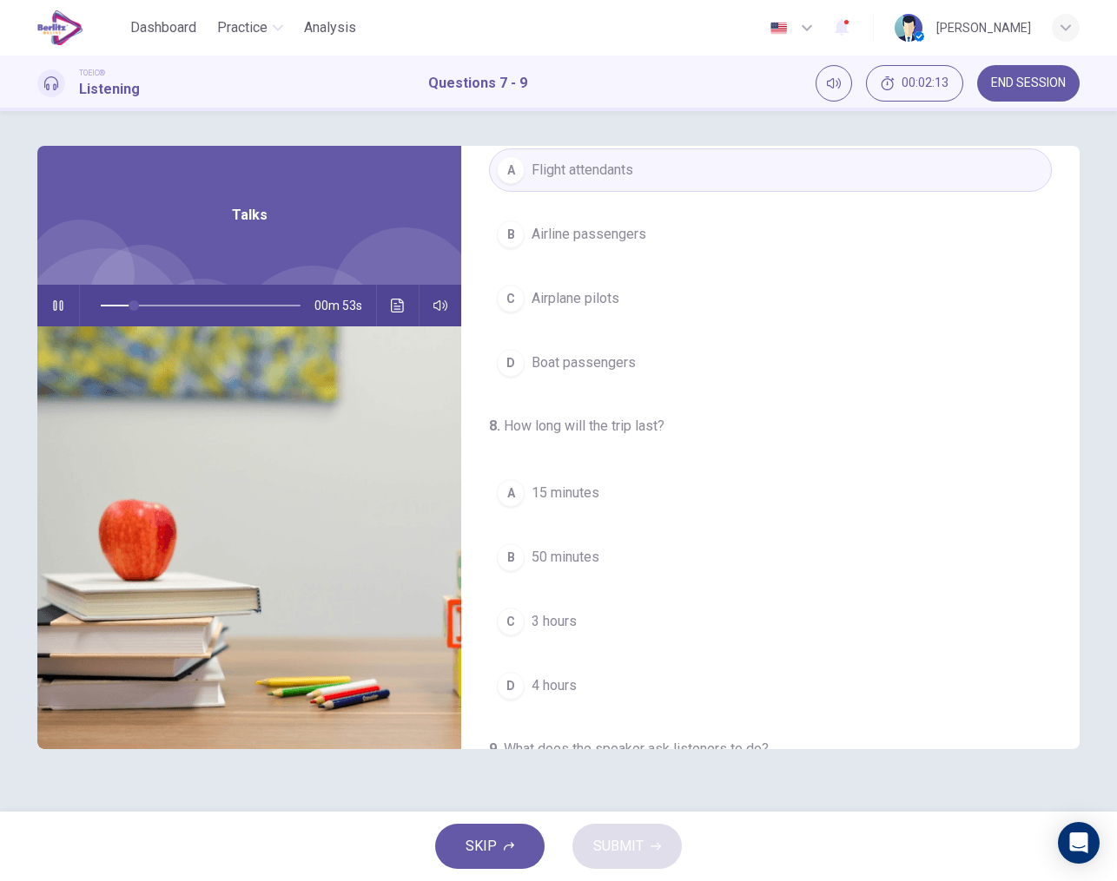
click at [568, 621] on span "3 hours" at bounding box center [553, 621] width 45 height 21
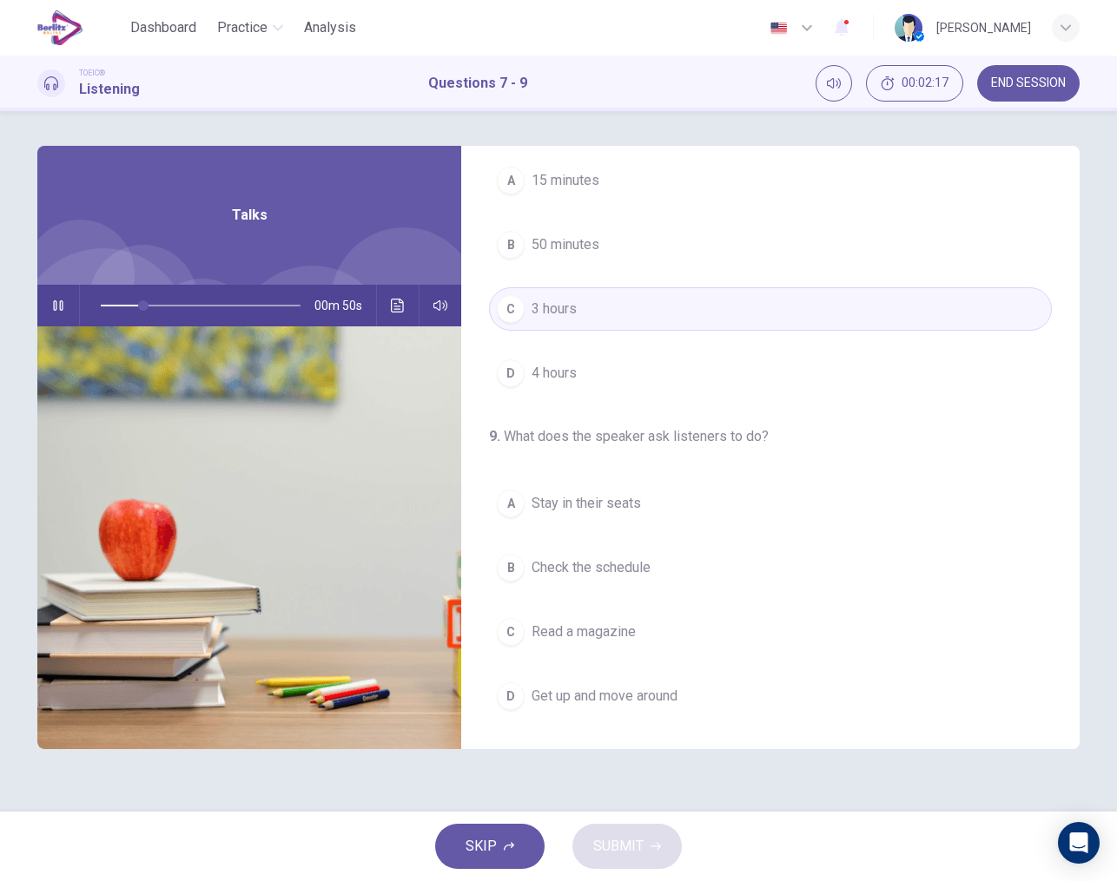
scroll to position [397, 0]
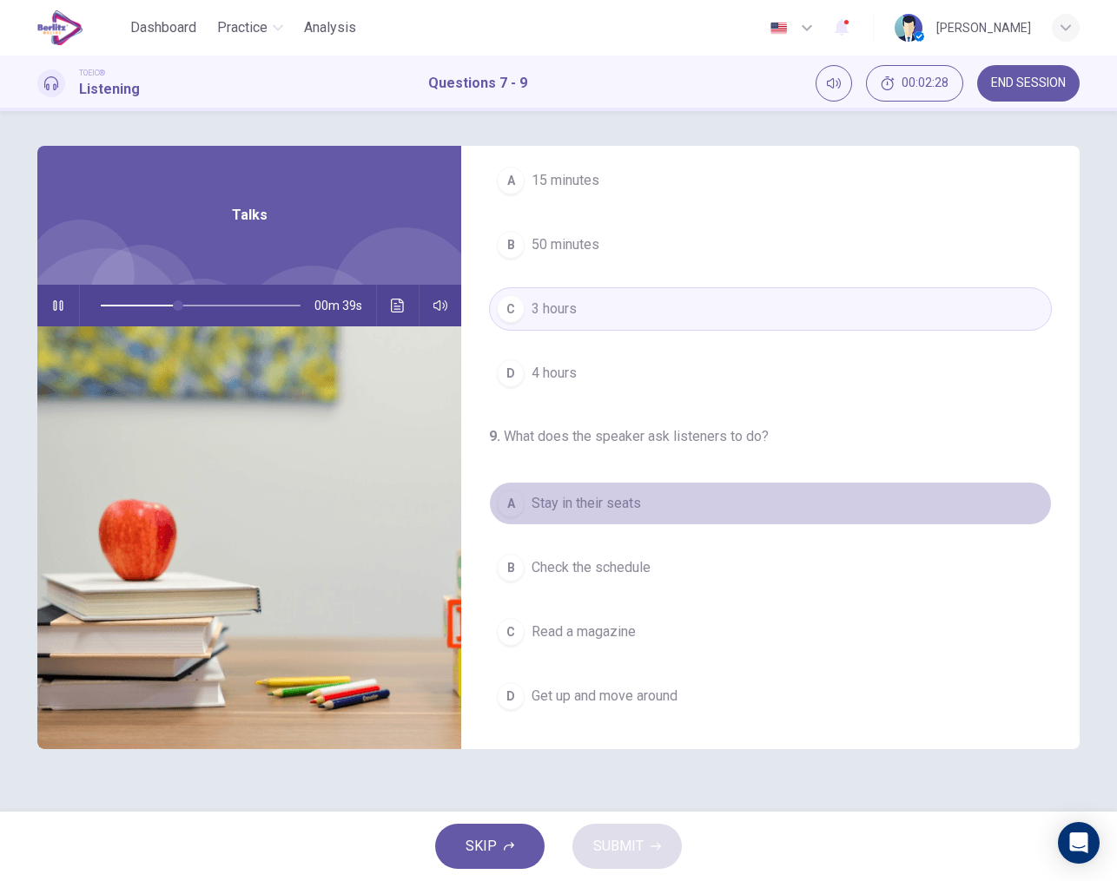
click at [587, 506] on span "Stay in their seats" at bounding box center [585, 503] width 109 height 21
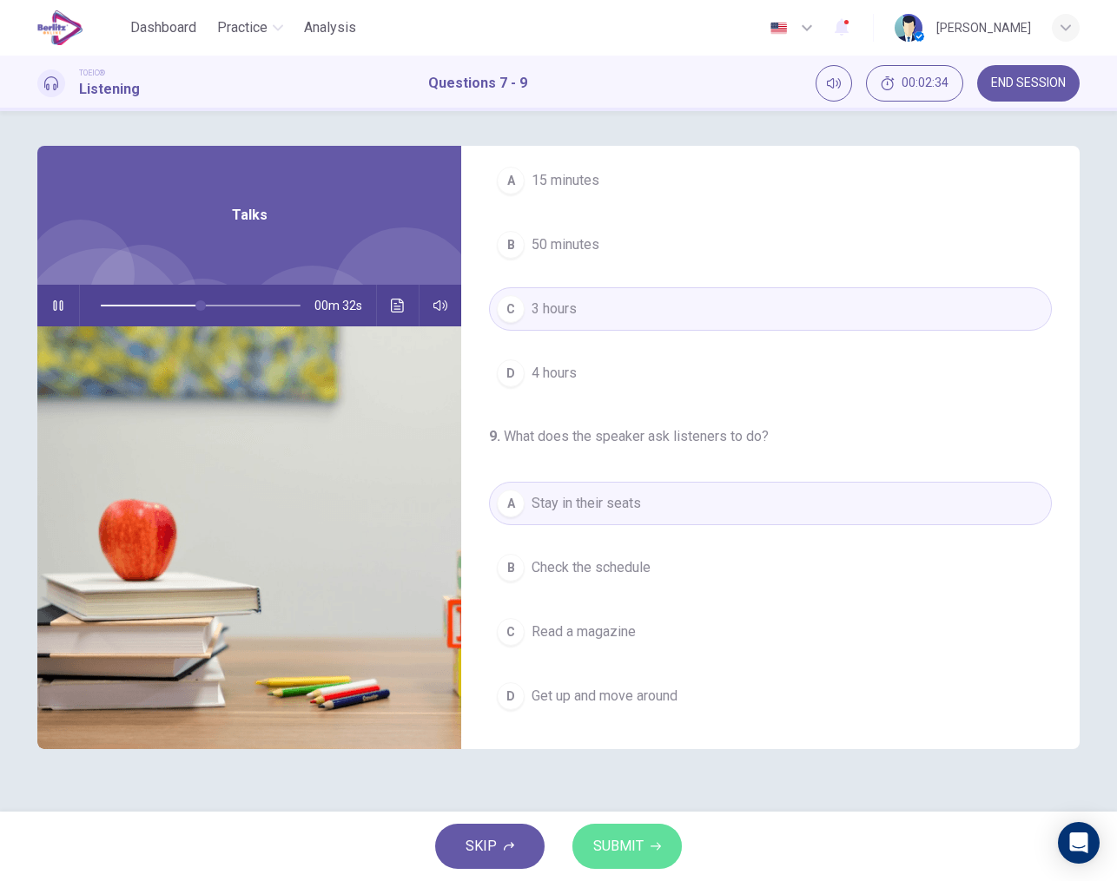
click at [637, 844] on span "SUBMIT" at bounding box center [618, 847] width 50 height 24
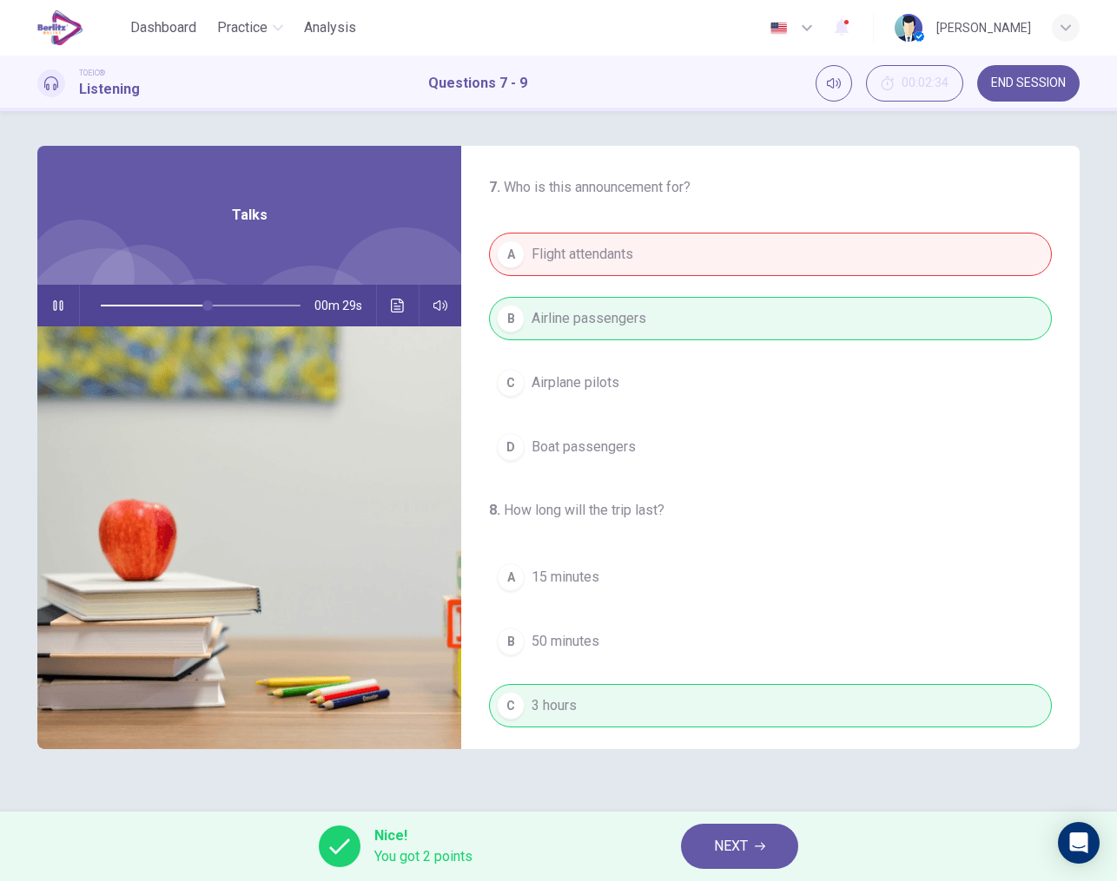
scroll to position [0, 0]
type input "**"
click at [730, 836] on span "NEXT" at bounding box center [731, 847] width 34 height 24
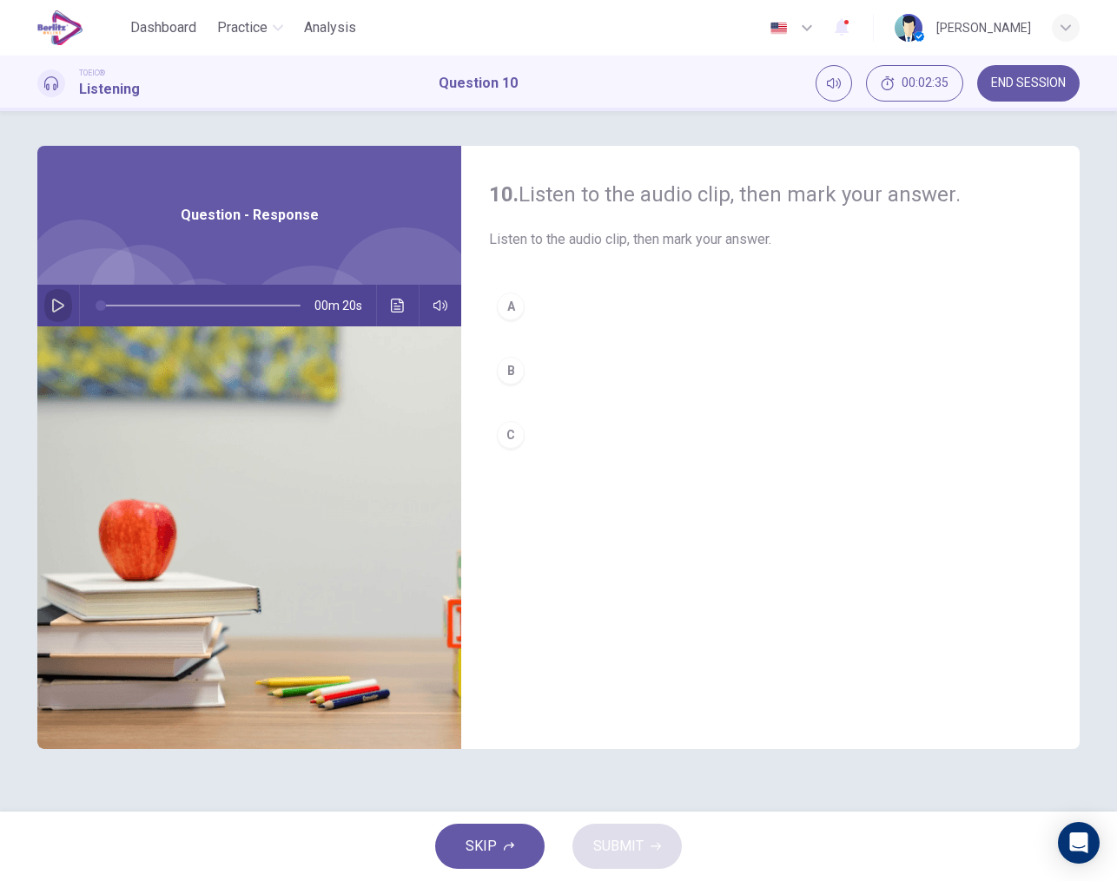
click at [59, 301] on icon "button" at bounding box center [58, 306] width 14 height 14
click at [512, 310] on div "A" at bounding box center [511, 307] width 28 height 28
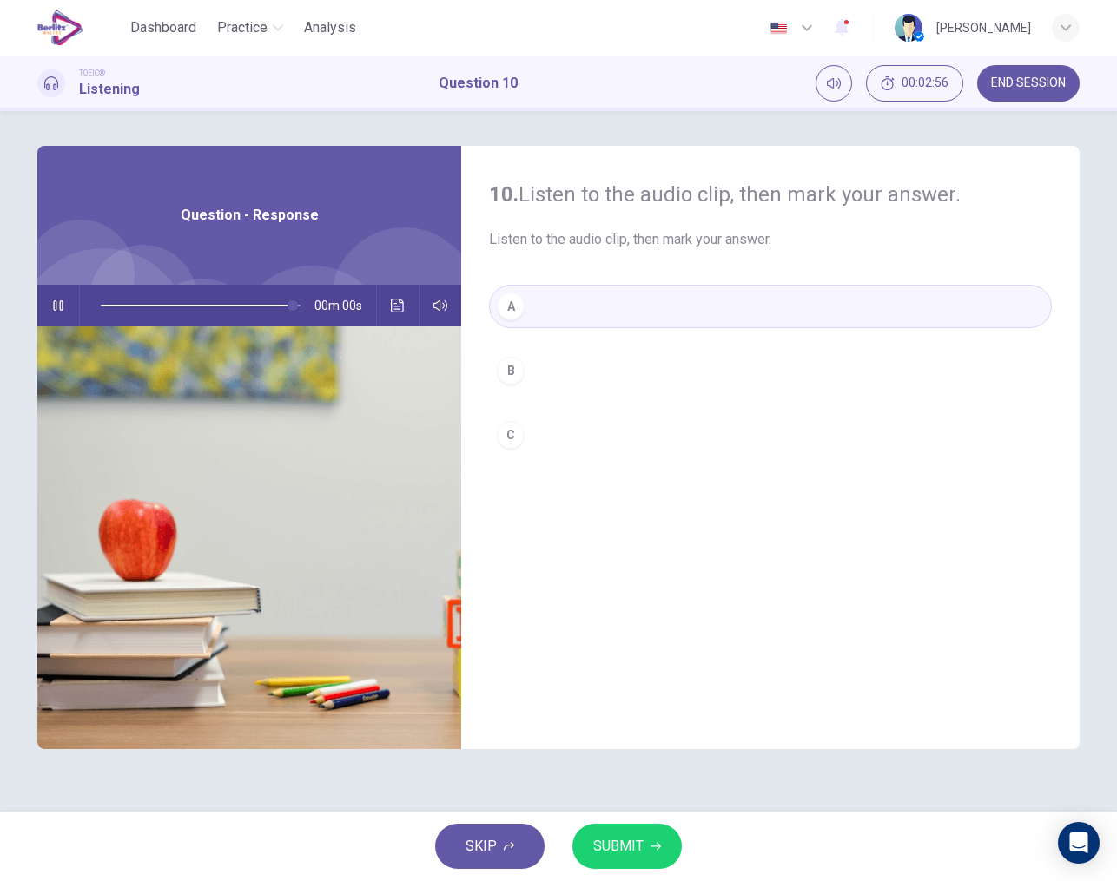
type input "*"
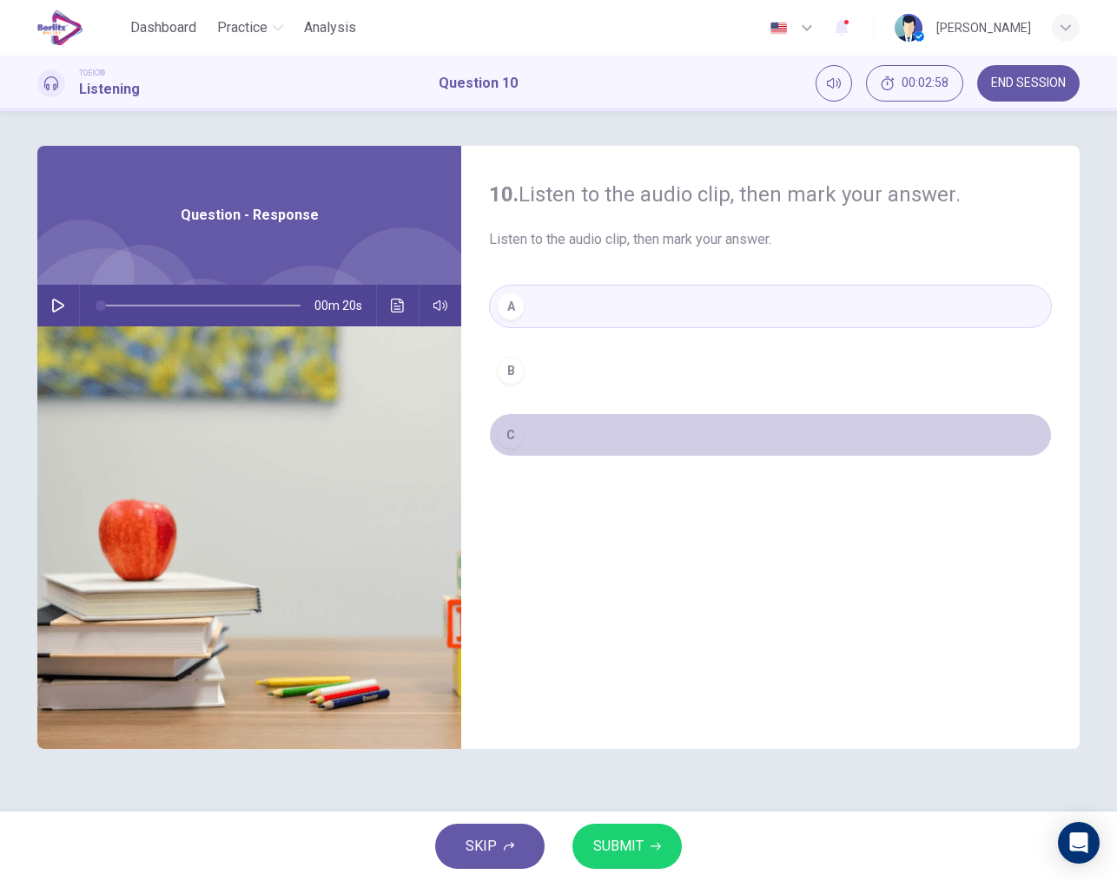
click at [509, 439] on div "C" at bounding box center [511, 435] width 28 height 28
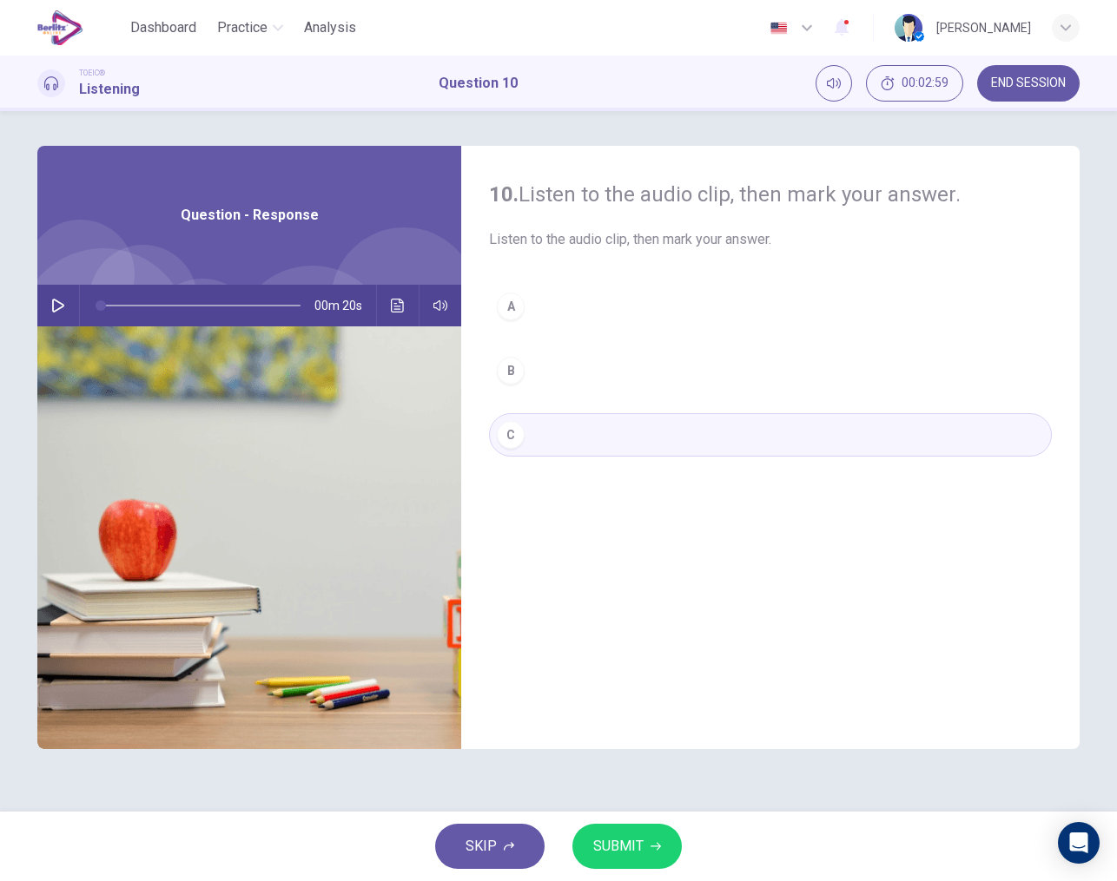
click at [629, 845] on span "SUBMIT" at bounding box center [618, 847] width 50 height 24
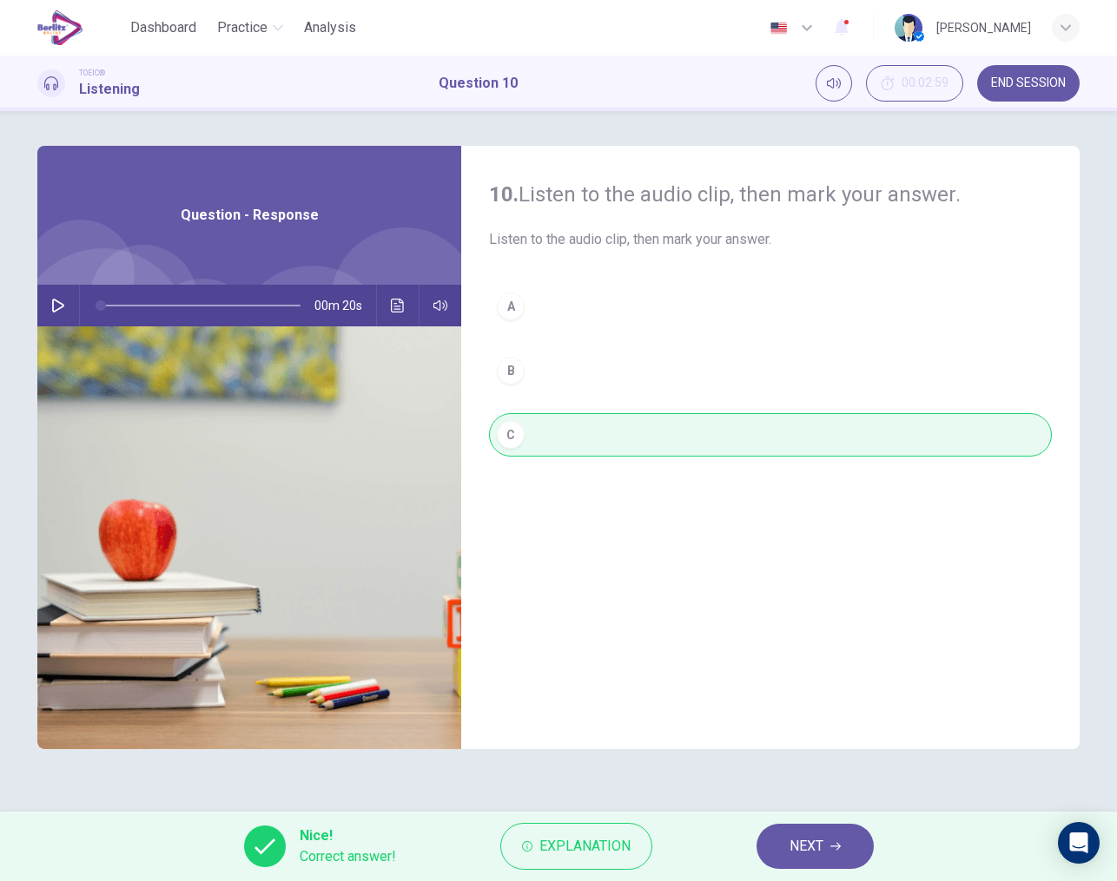
click at [800, 855] on span "NEXT" at bounding box center [806, 847] width 34 height 24
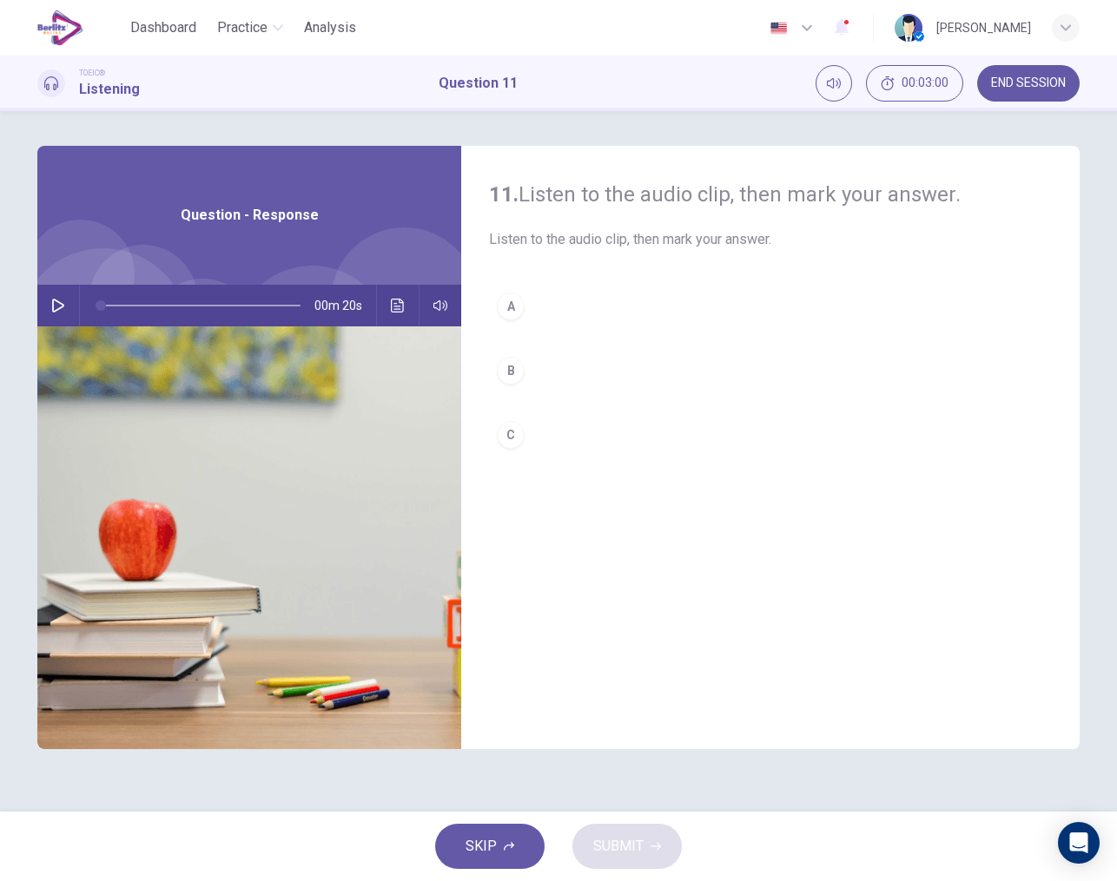
click at [67, 306] on button "button" at bounding box center [58, 306] width 28 height 42
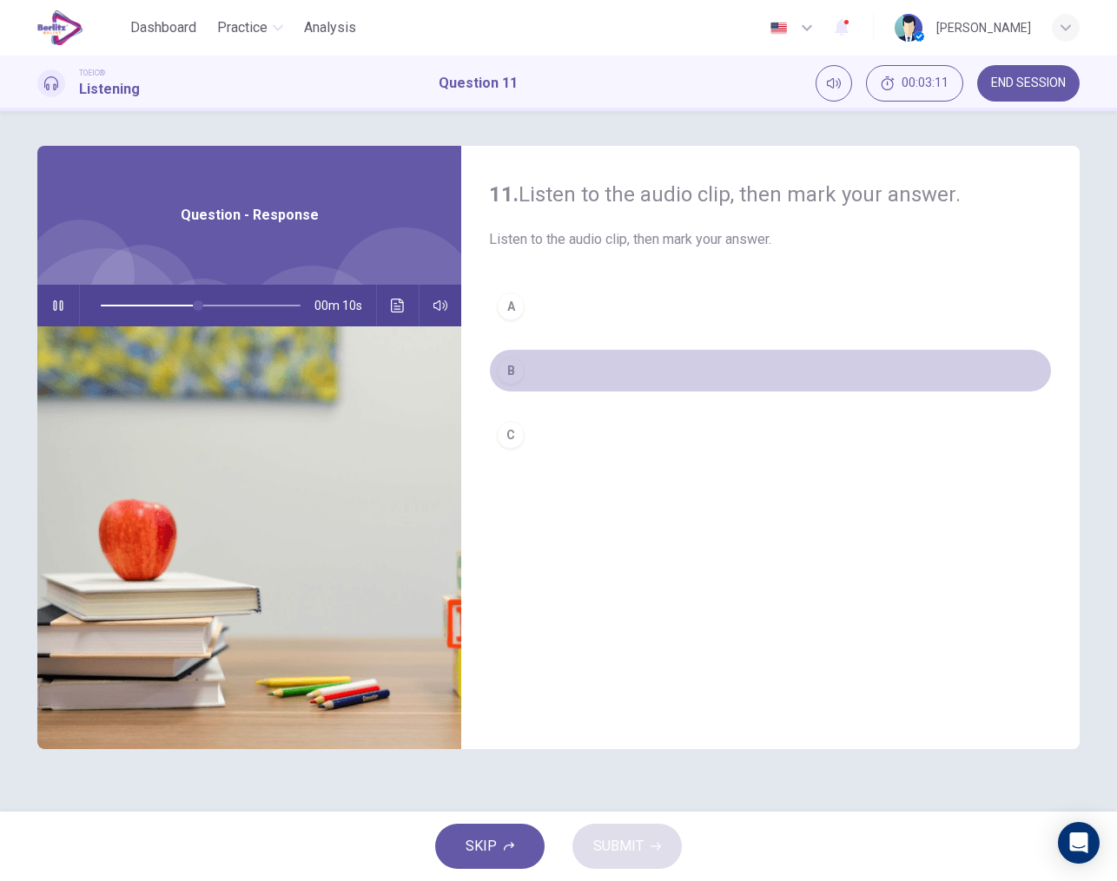
click at [513, 367] on div "B" at bounding box center [511, 371] width 28 height 28
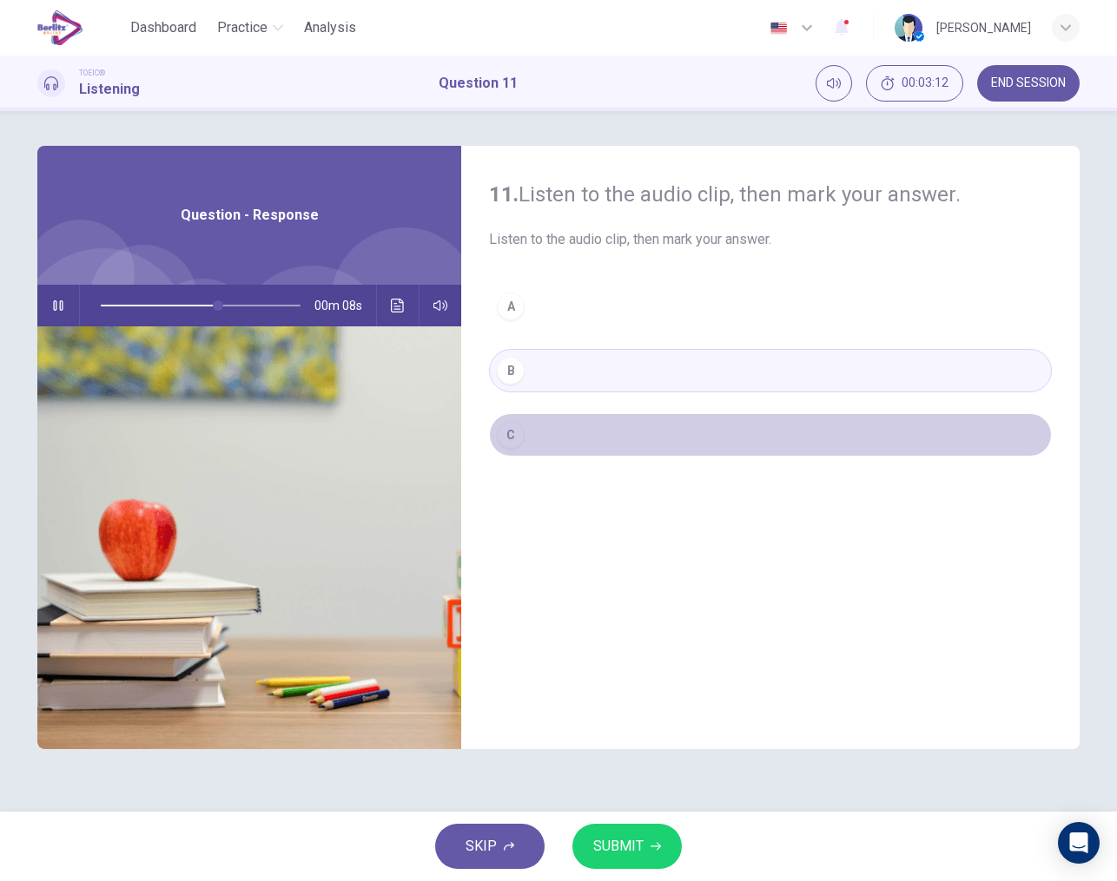
click at [519, 437] on div "C" at bounding box center [511, 435] width 28 height 28
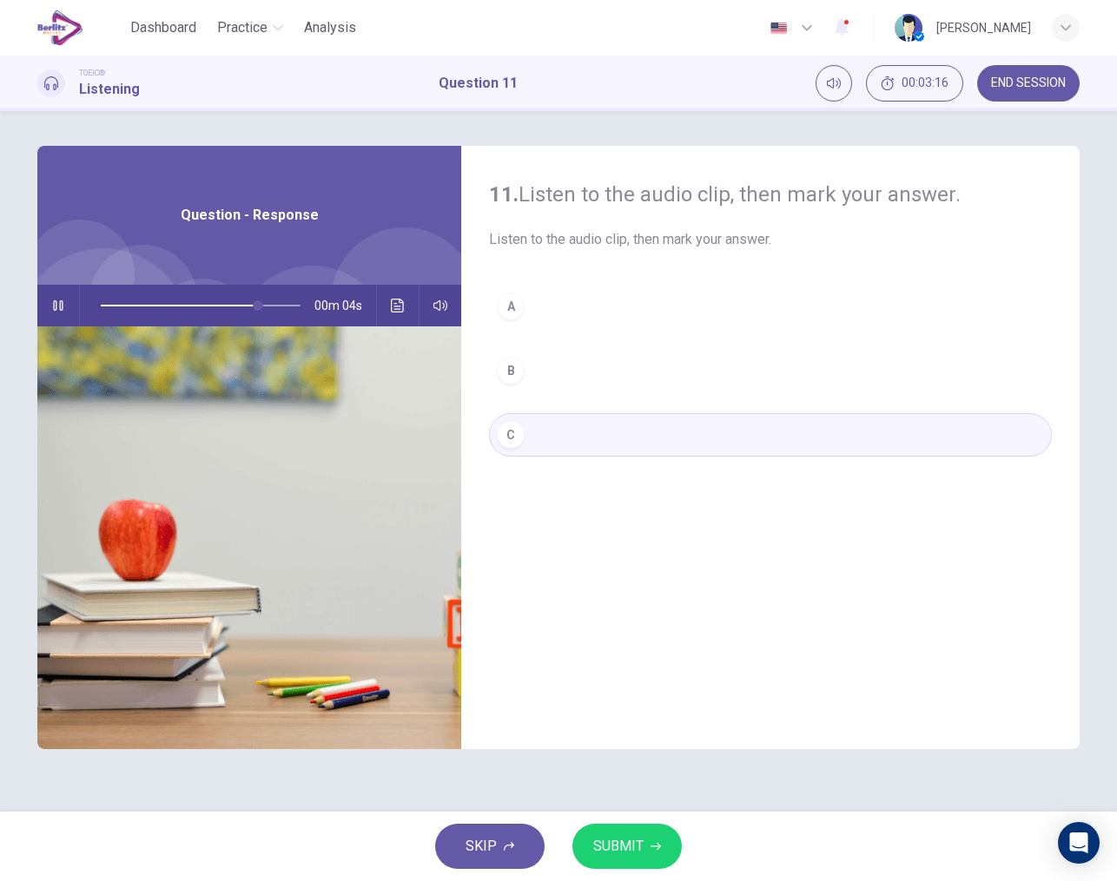
click at [644, 841] on button "SUBMIT" at bounding box center [626, 846] width 109 height 45
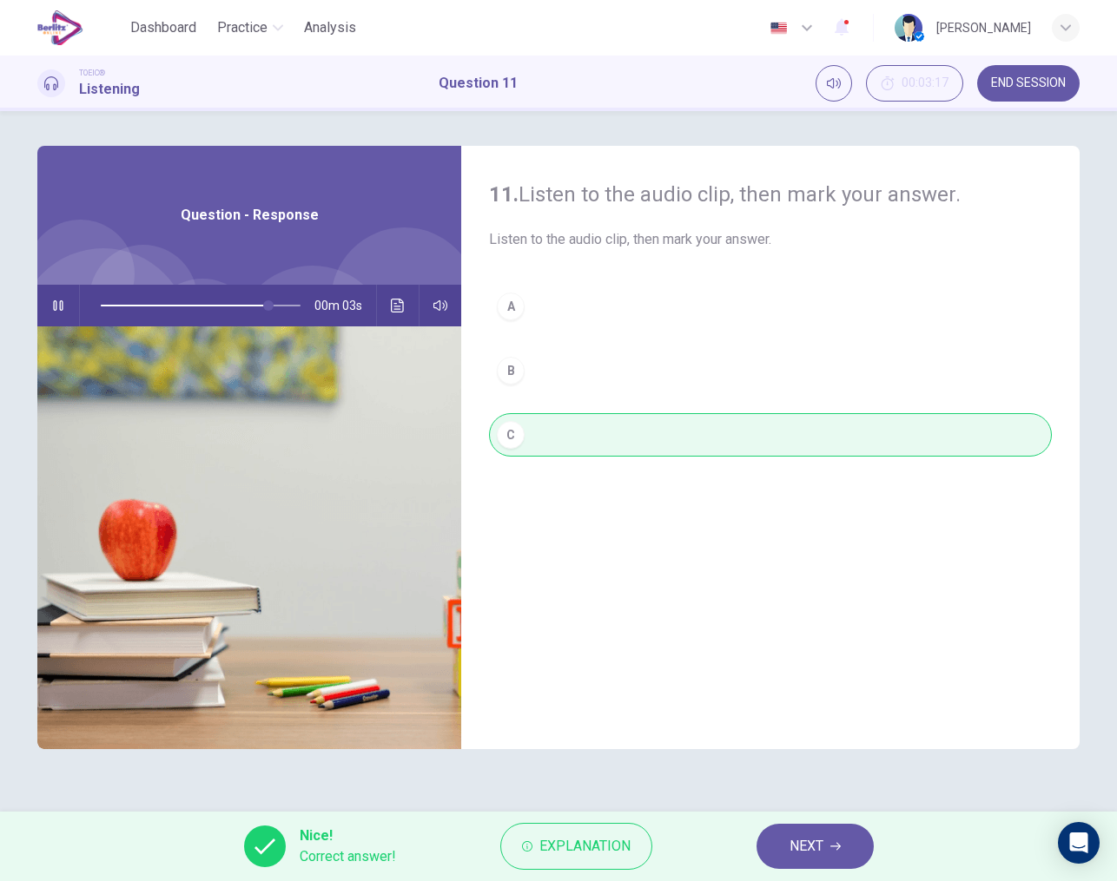
type input "**"
click at [804, 848] on span "NEXT" at bounding box center [806, 847] width 34 height 24
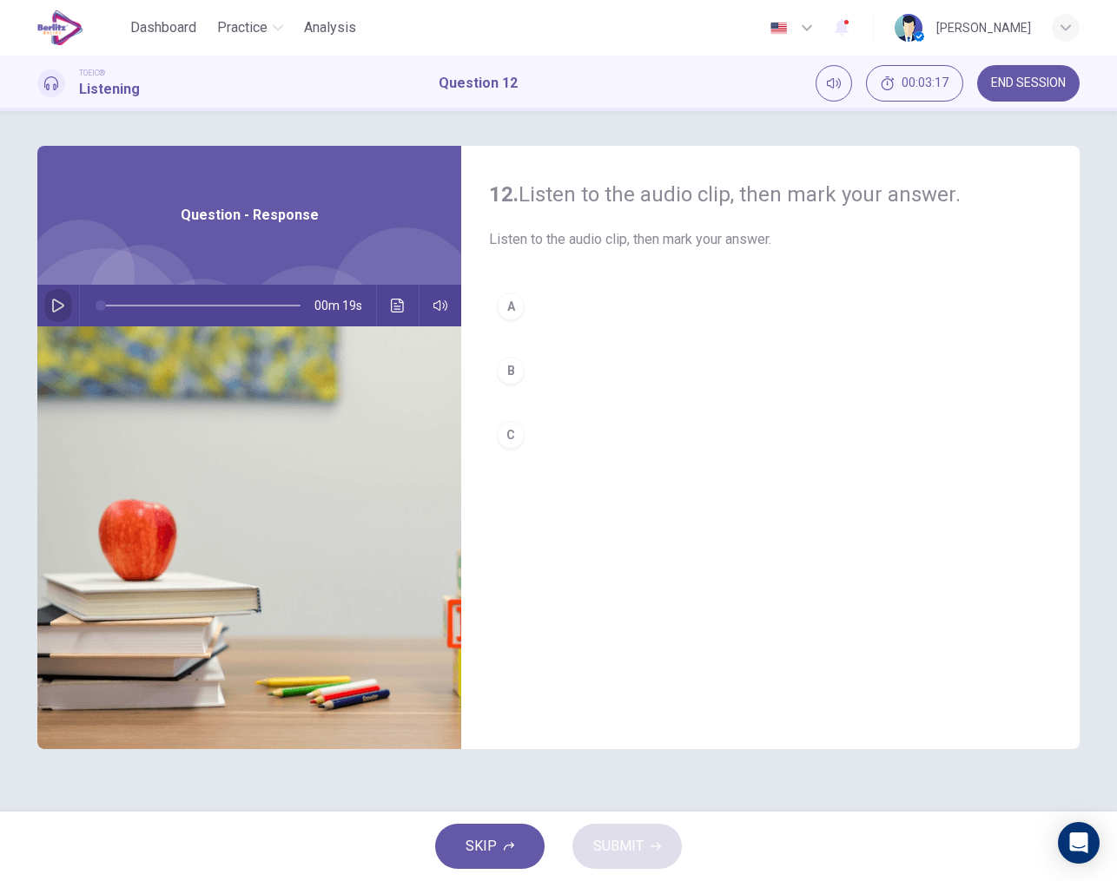
click at [61, 307] on icon "button" at bounding box center [58, 306] width 14 height 14
type input "*"
click at [505, 310] on div "A" at bounding box center [511, 307] width 28 height 28
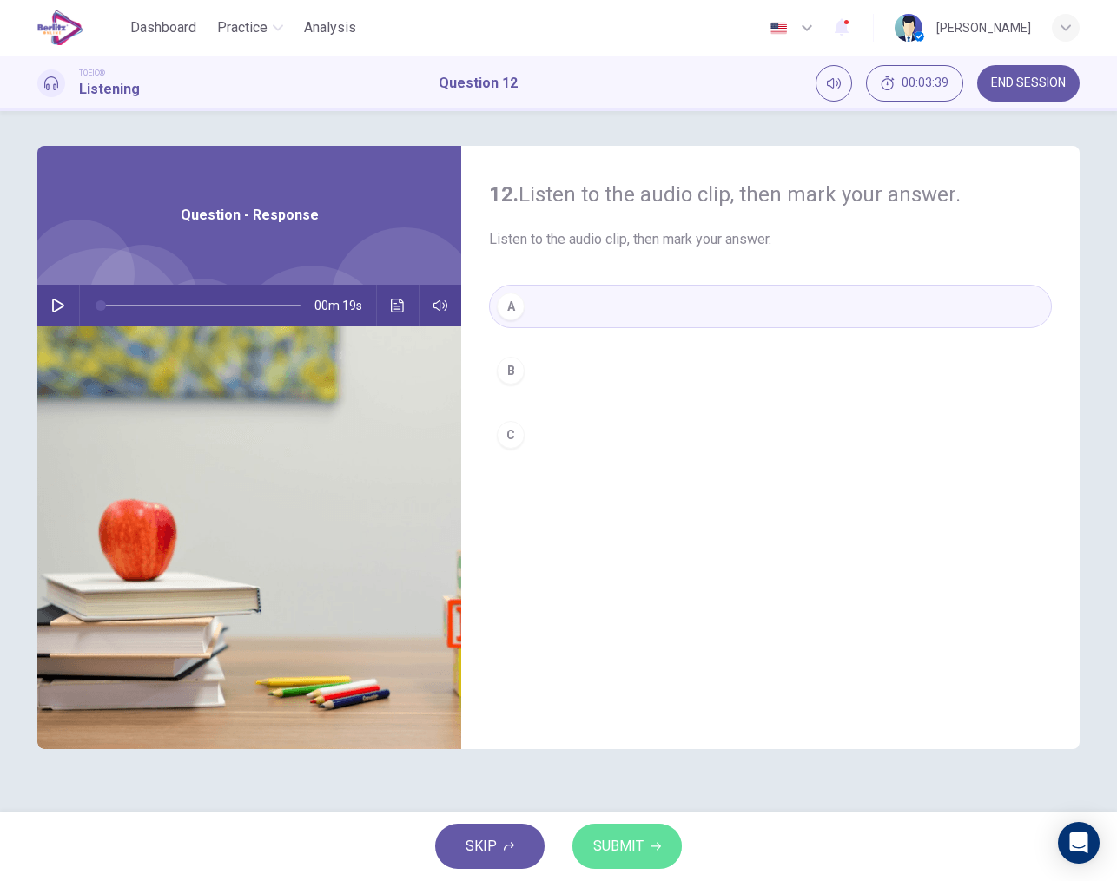
click at [627, 868] on button "SUBMIT" at bounding box center [626, 846] width 109 height 45
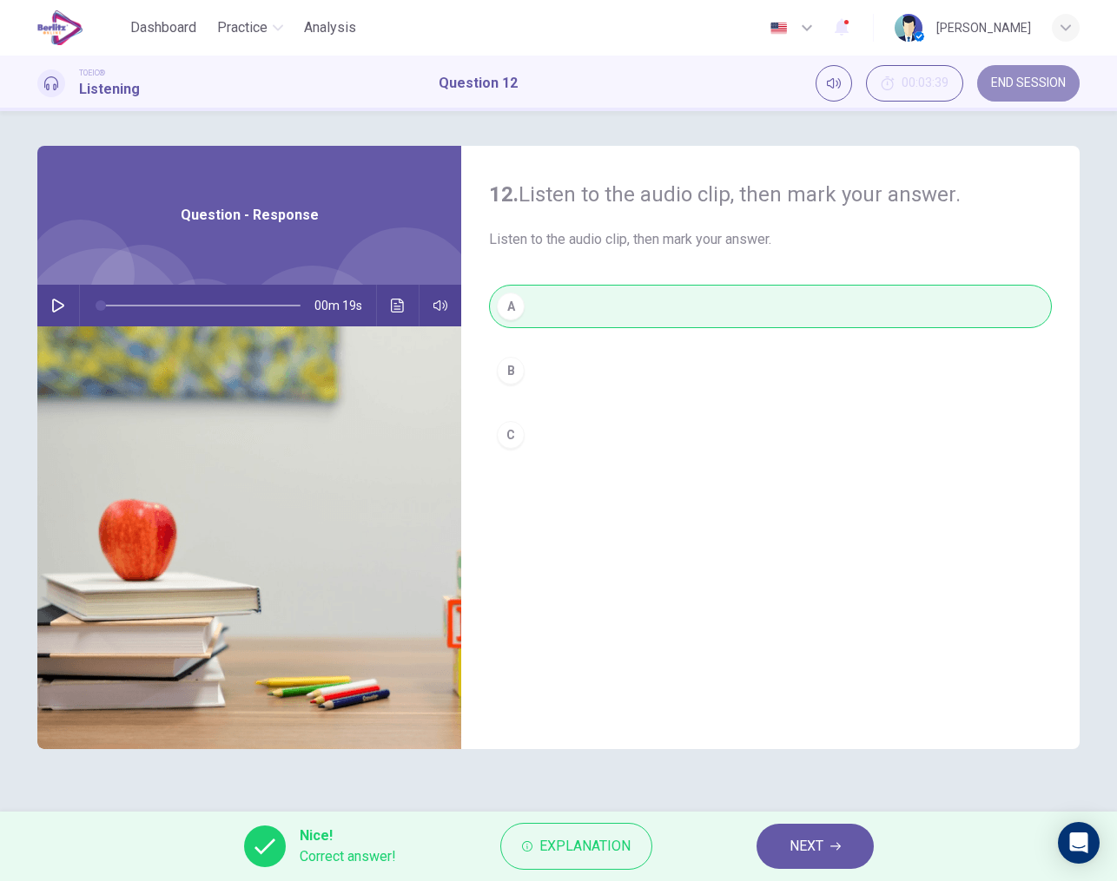
click at [1017, 75] on button "END SESSION" at bounding box center [1028, 83] width 102 height 36
